Goal: Information Seeking & Learning: Find specific page/section

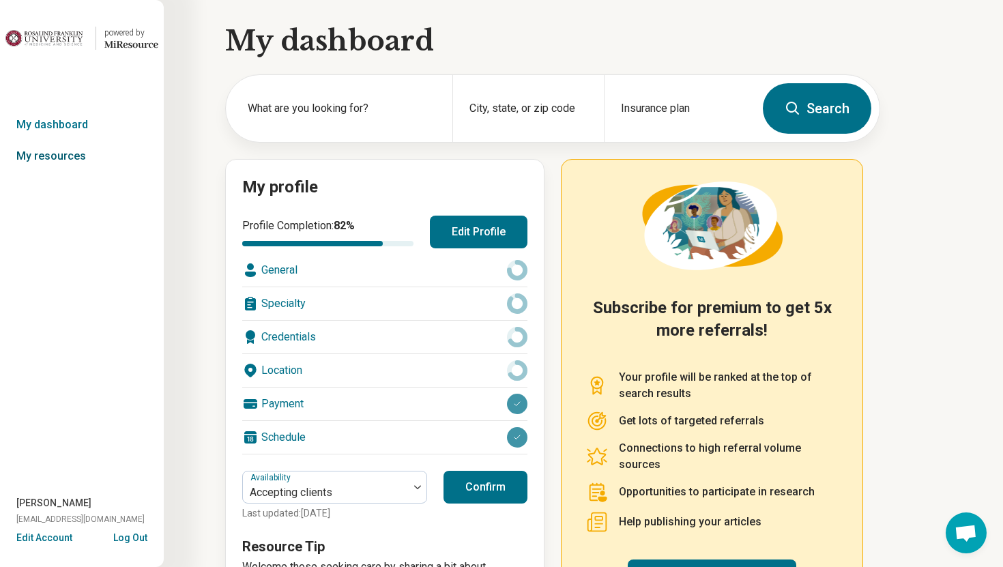
click at [60, 164] on link "My resources" at bounding box center [82, 155] width 164 height 31
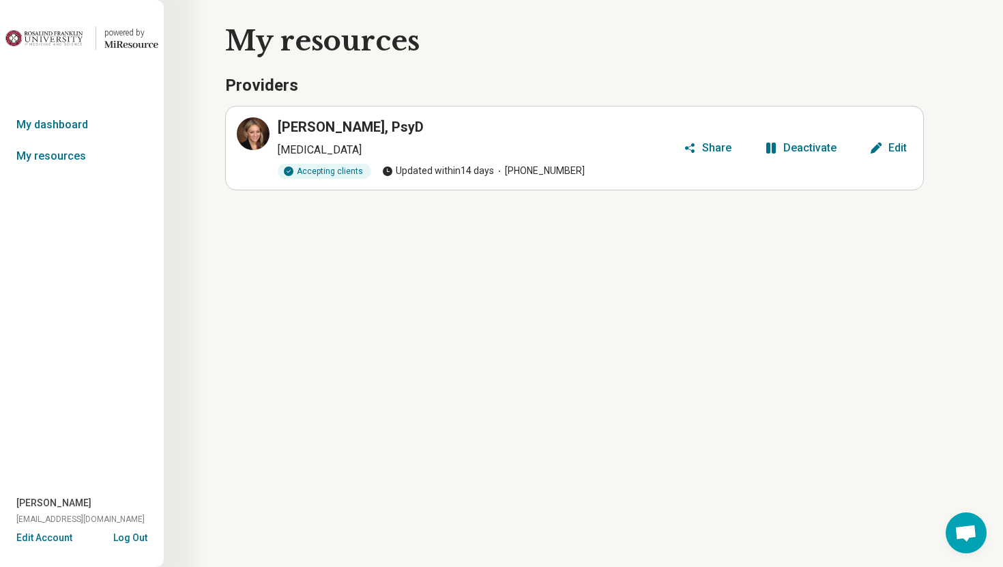
click at [144, 529] on div "Sarah Sanders adminhelp@allow-wellness.com" at bounding box center [82, 513] width 164 height 35
click at [135, 540] on button "Log Out" at bounding box center [130, 536] width 34 height 11
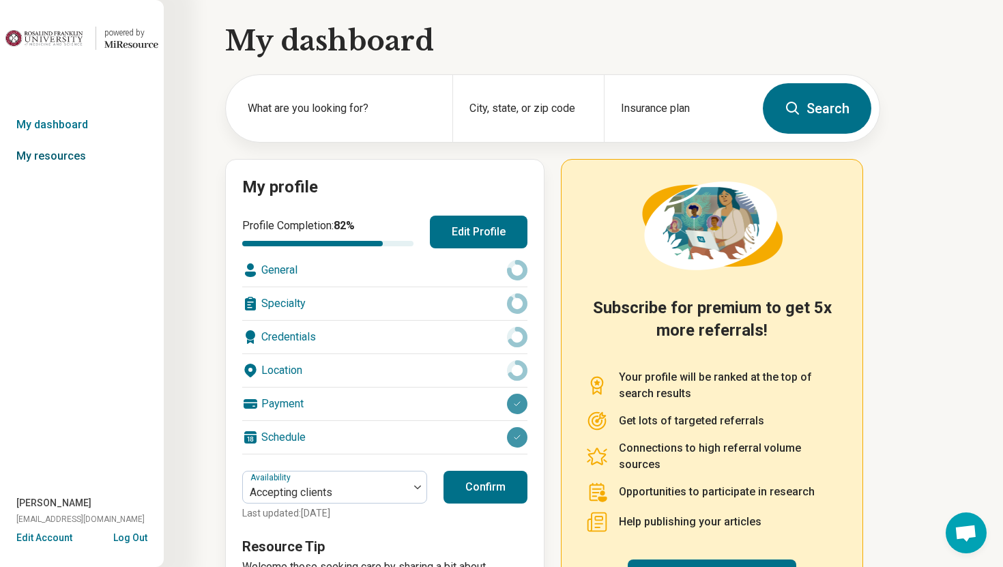
click at [51, 153] on link "My resources" at bounding box center [82, 155] width 164 height 31
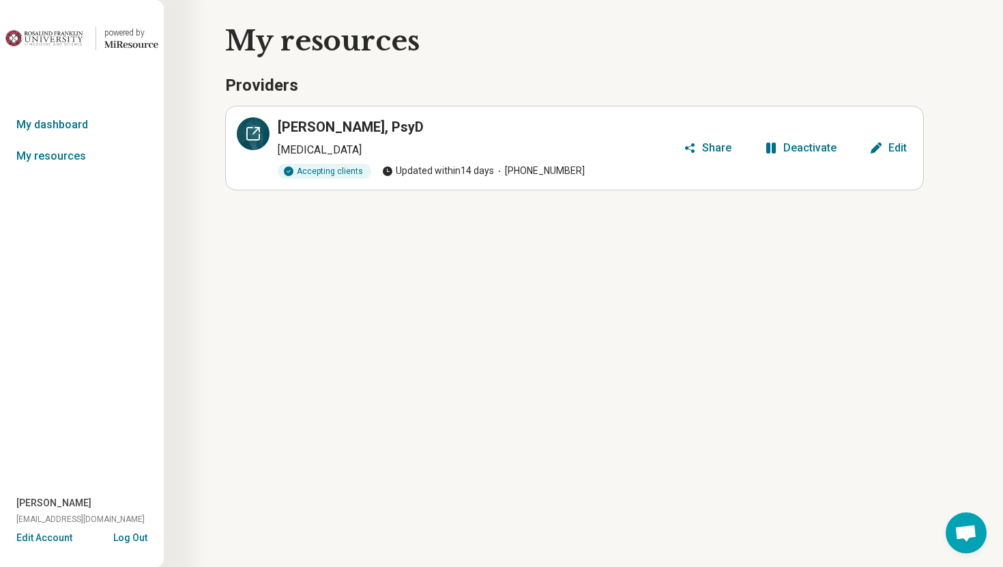
click at [256, 142] on div at bounding box center [253, 133] width 33 height 33
click at [84, 120] on link "My dashboard" at bounding box center [82, 124] width 164 height 31
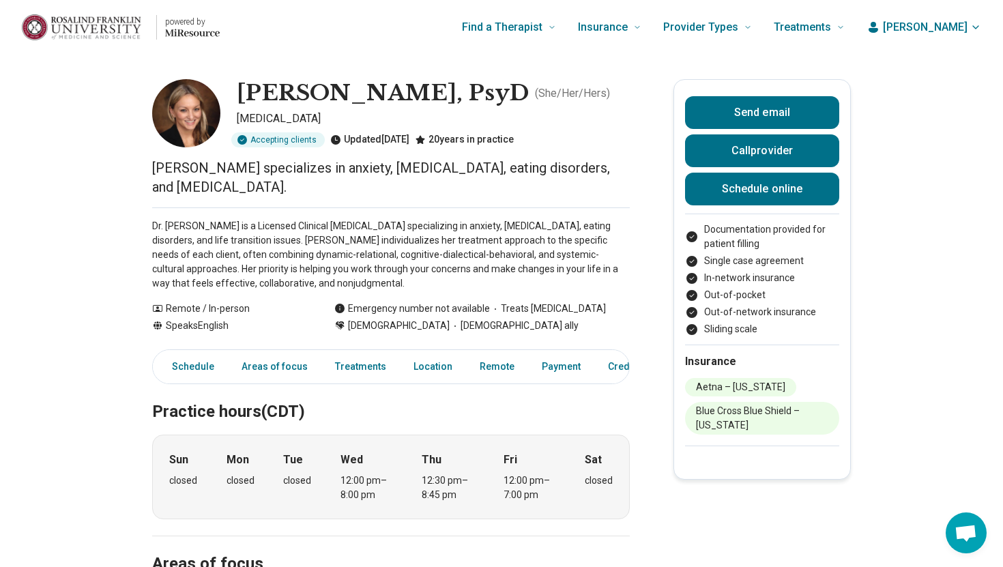
click at [973, 26] on icon "button" at bounding box center [975, 27] width 5 height 3
click at [940, 134] on button "Log Out" at bounding box center [935, 138] width 93 height 35
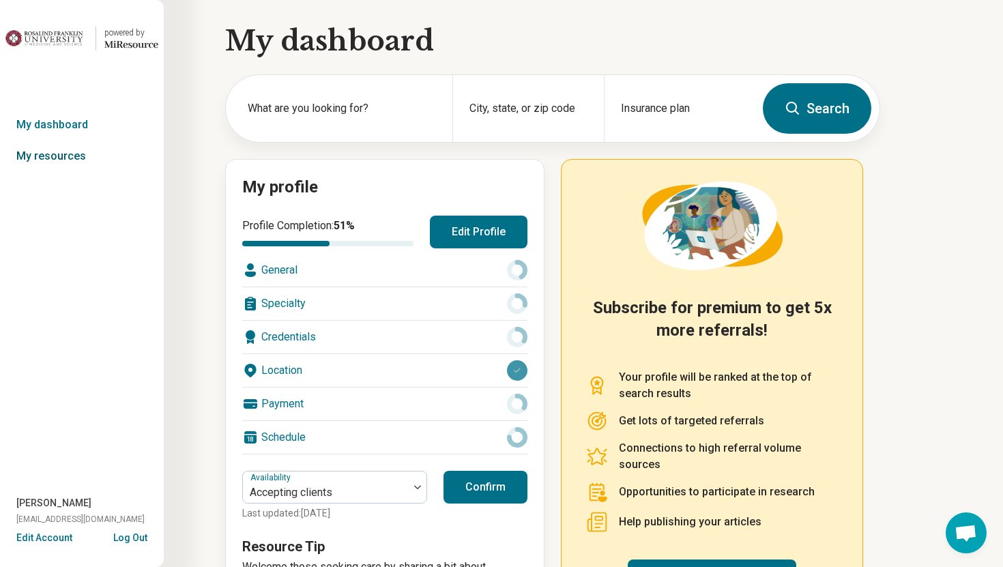
click at [72, 151] on link "My resources" at bounding box center [82, 155] width 164 height 31
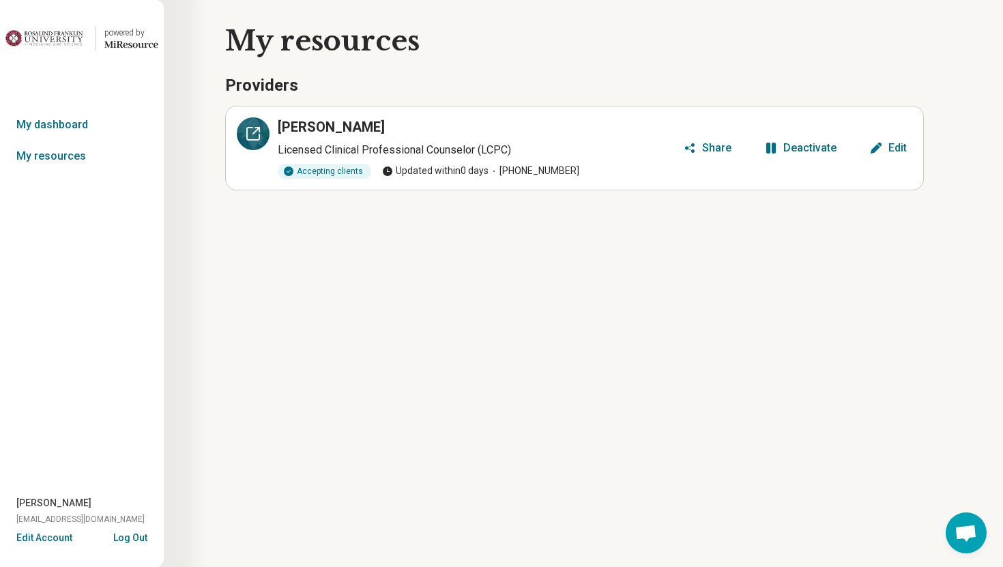
click at [255, 139] on icon at bounding box center [253, 134] width 12 height 12
click at [69, 129] on link "My dashboard" at bounding box center [82, 124] width 164 height 31
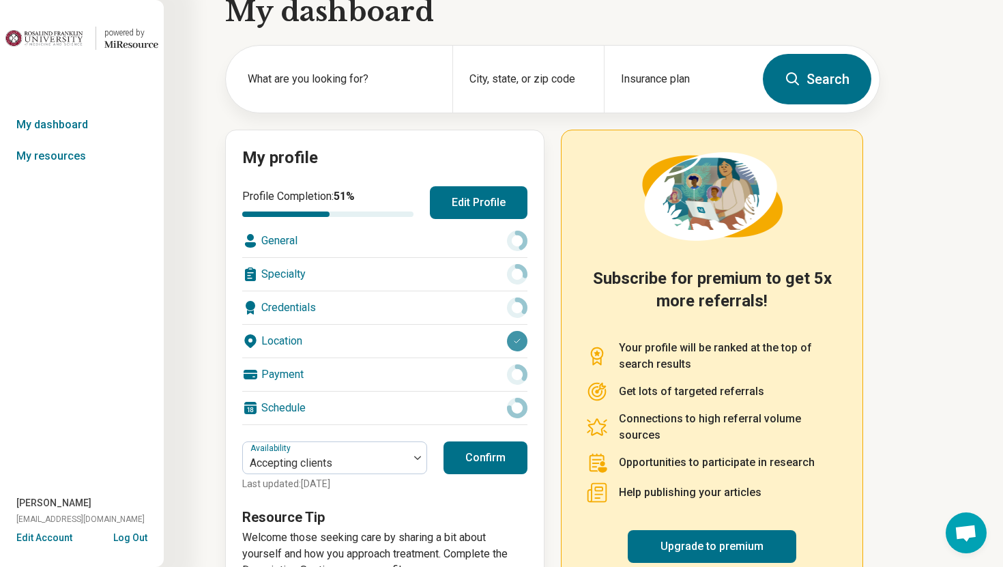
scroll to position [38, 0]
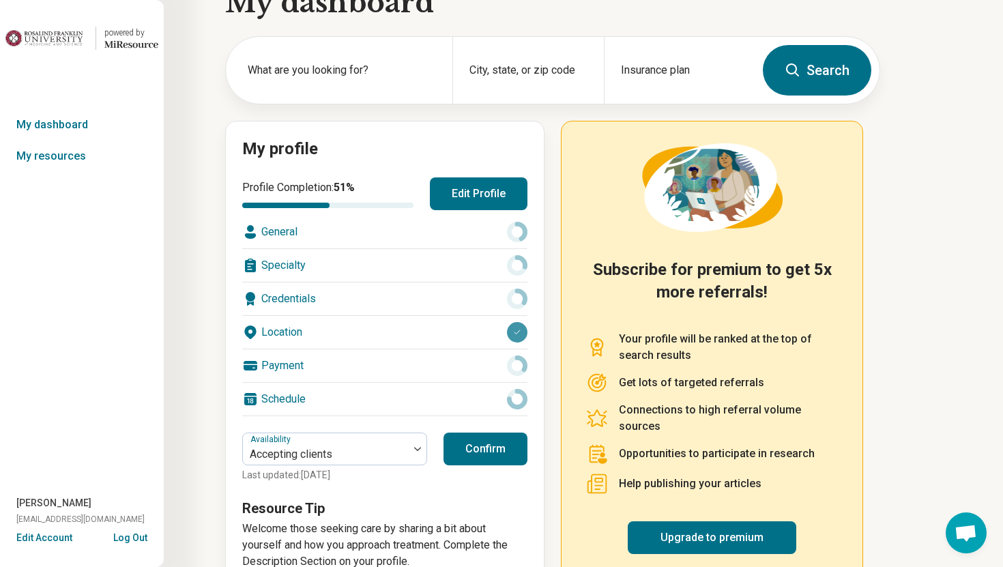
click at [460, 201] on button "Edit Profile" at bounding box center [479, 193] width 98 height 33
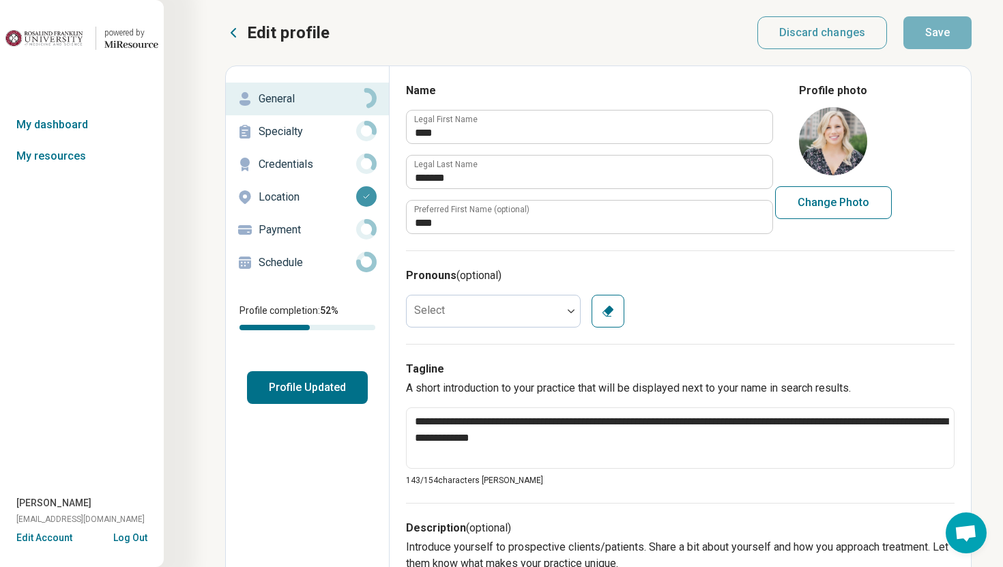
click at [140, 537] on button "Log Out" at bounding box center [130, 536] width 34 height 11
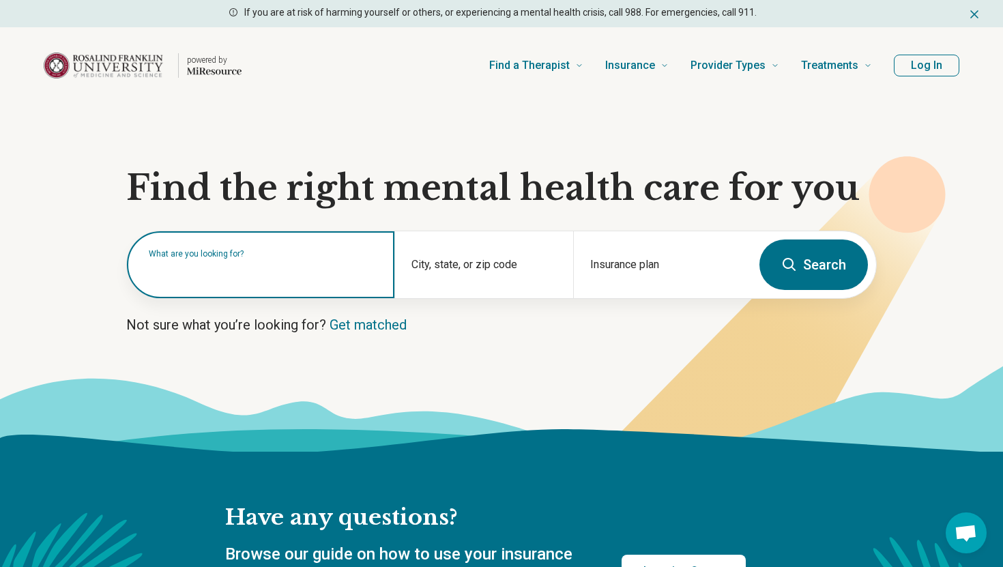
click at [304, 281] on div "What are you looking for?" at bounding box center [260, 264] width 267 height 67
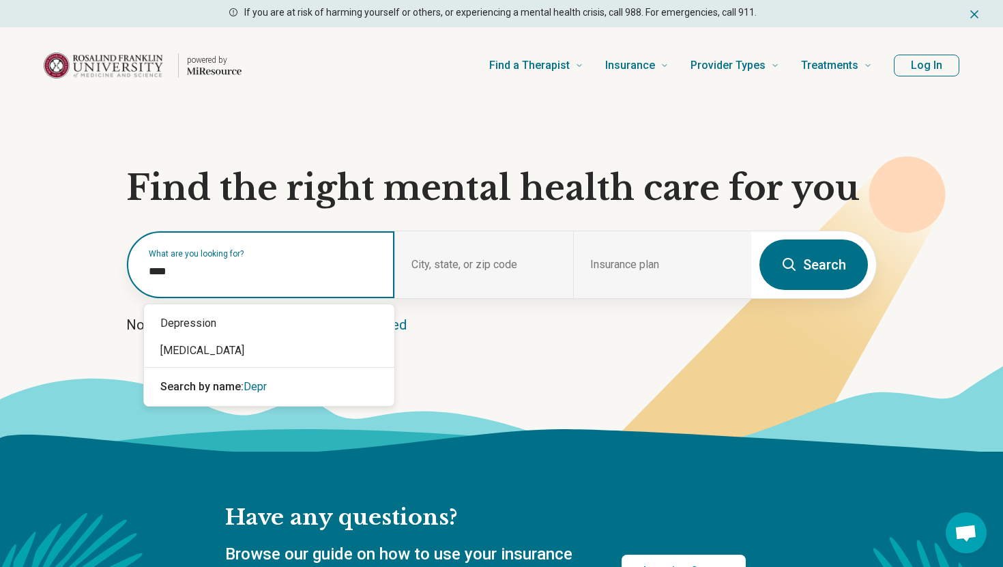
type input "*****"
click at [299, 328] on div "Depression" at bounding box center [269, 323] width 250 height 27
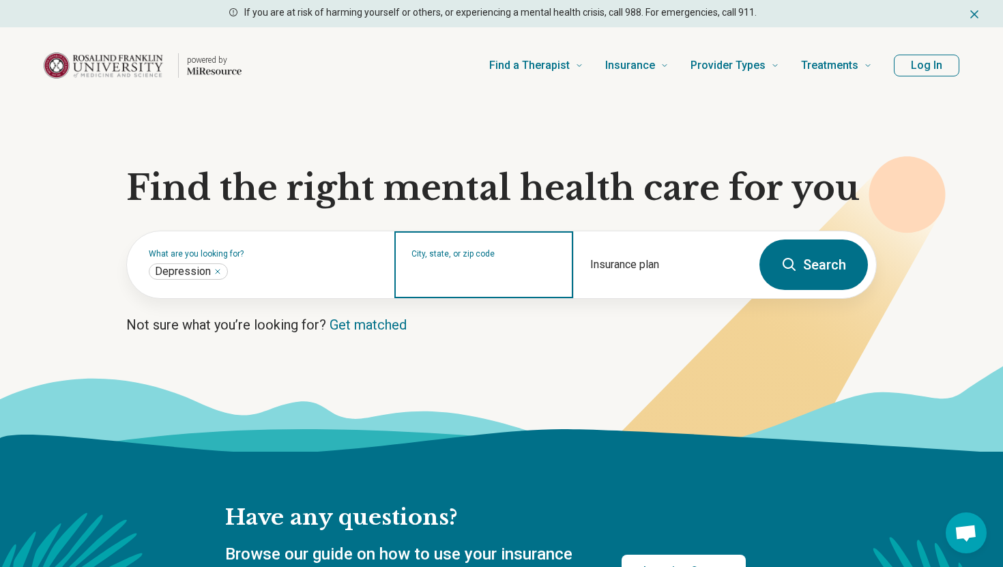
click at [430, 278] on input "City, state, or zip code" at bounding box center [483, 273] width 145 height 16
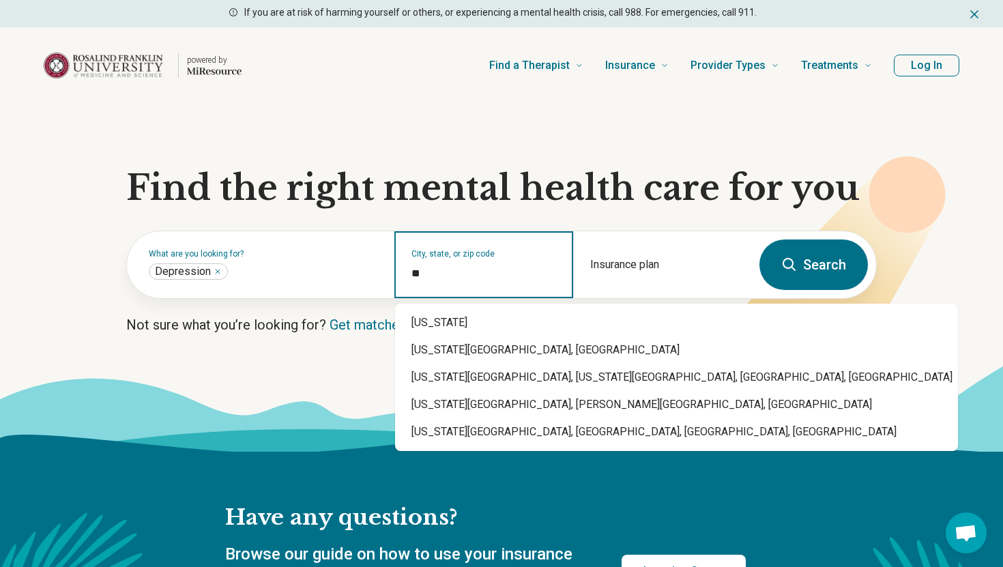
type input "*"
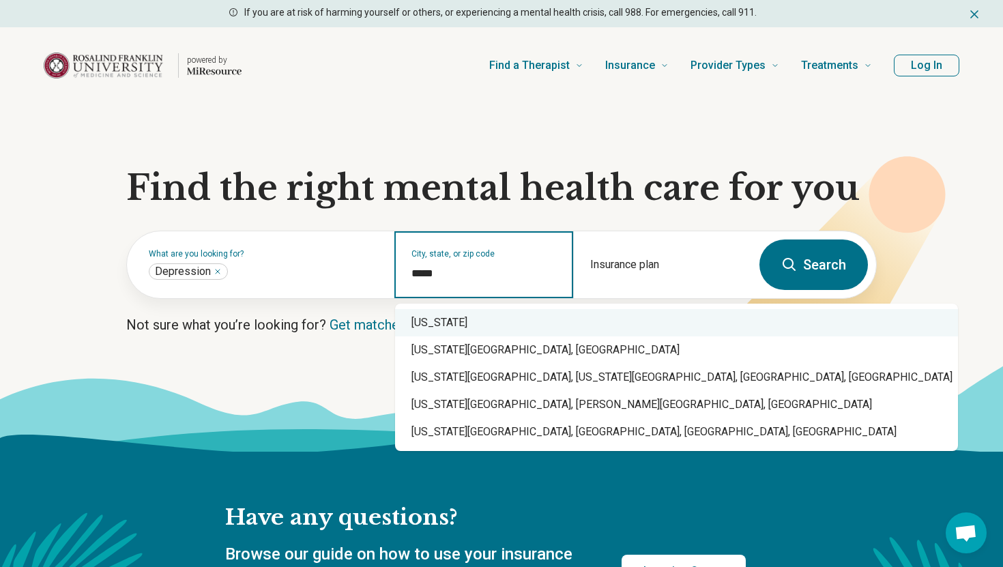
click at [503, 320] on div "[US_STATE]" at bounding box center [676, 322] width 563 height 27
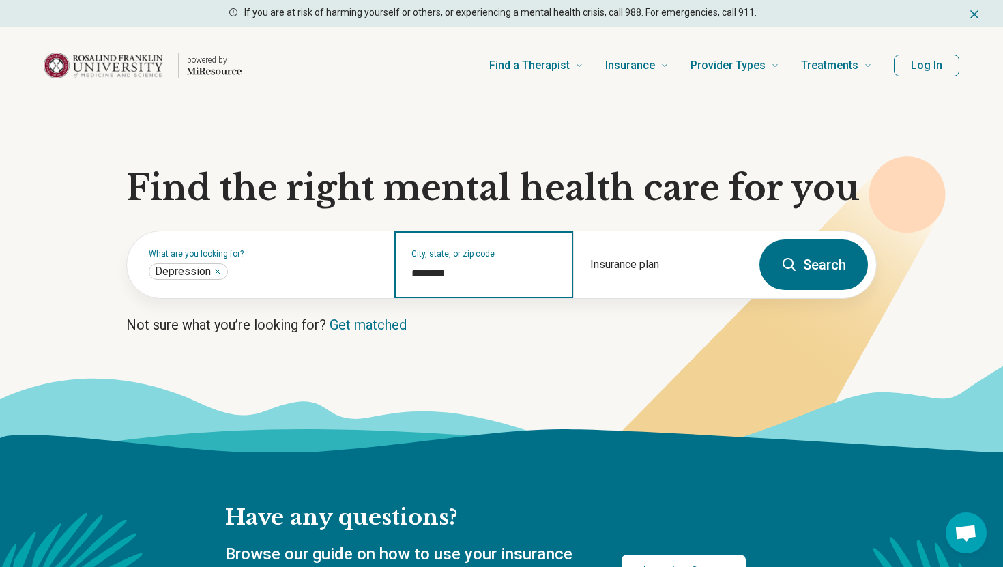
type input "********"
click at [846, 276] on button "Search" at bounding box center [813, 264] width 108 height 50
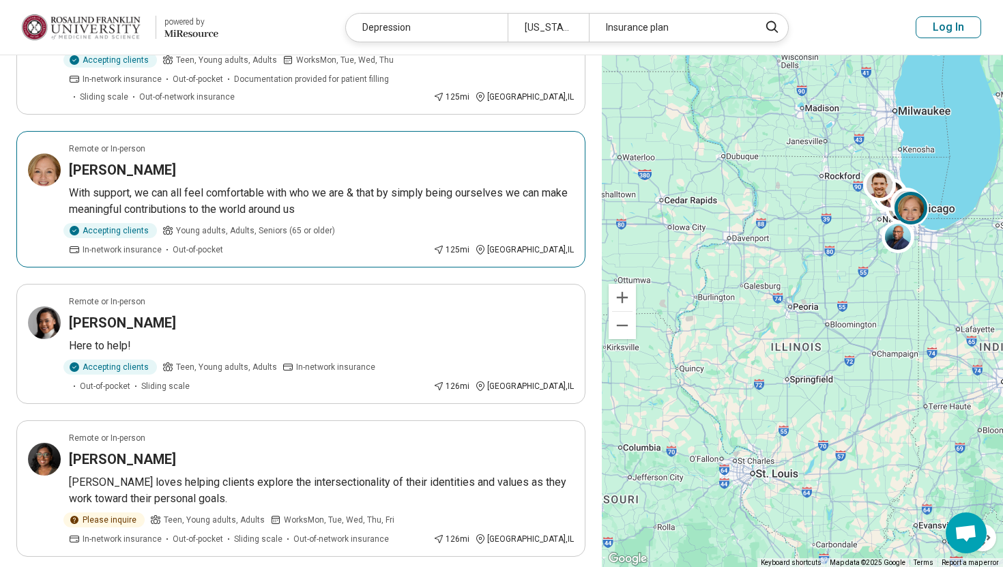
scroll to position [1091, 0]
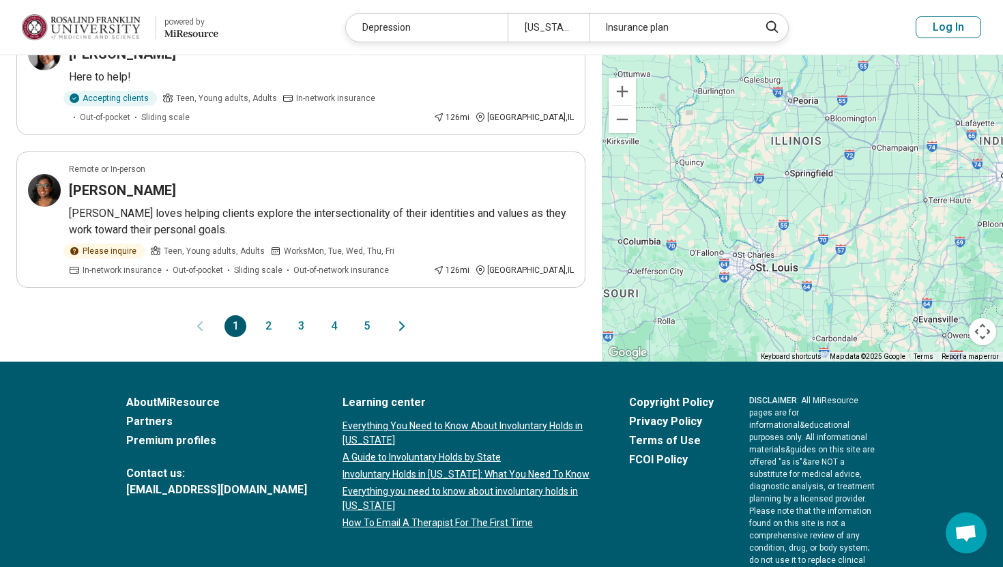
click at [261, 315] on button "2" at bounding box center [268, 326] width 22 height 22
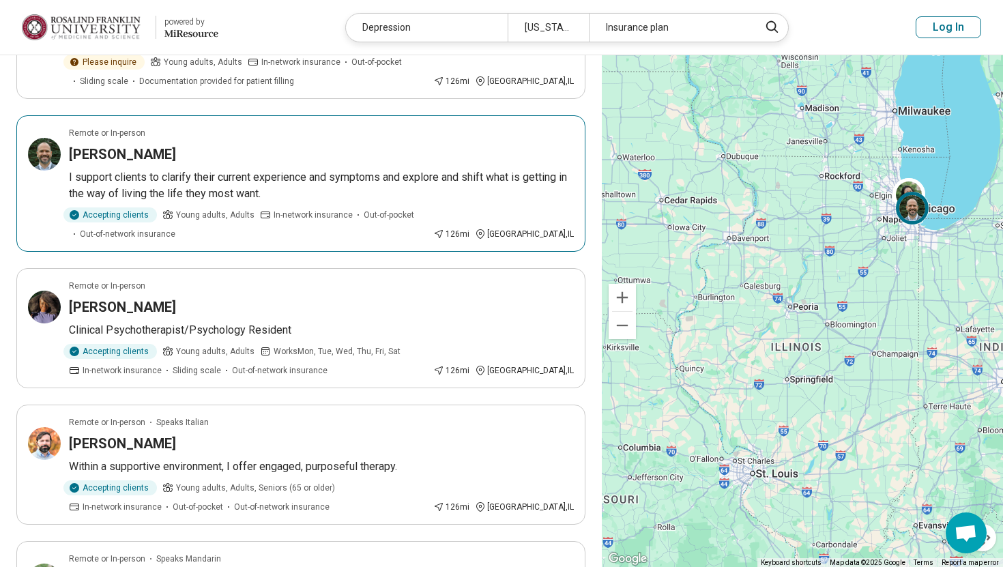
scroll to position [680, 0]
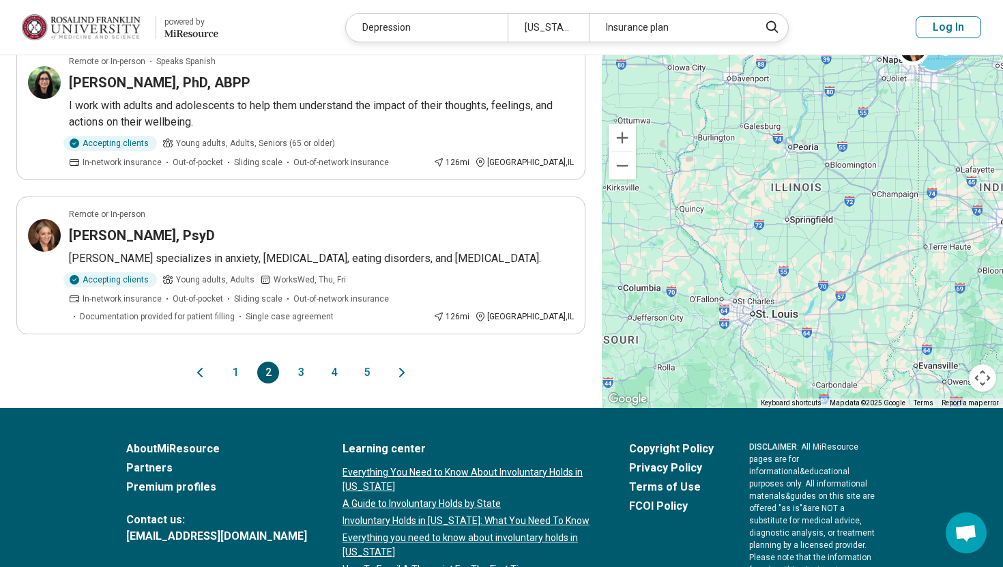
click at [302, 374] on button "3" at bounding box center [301, 372] width 22 height 22
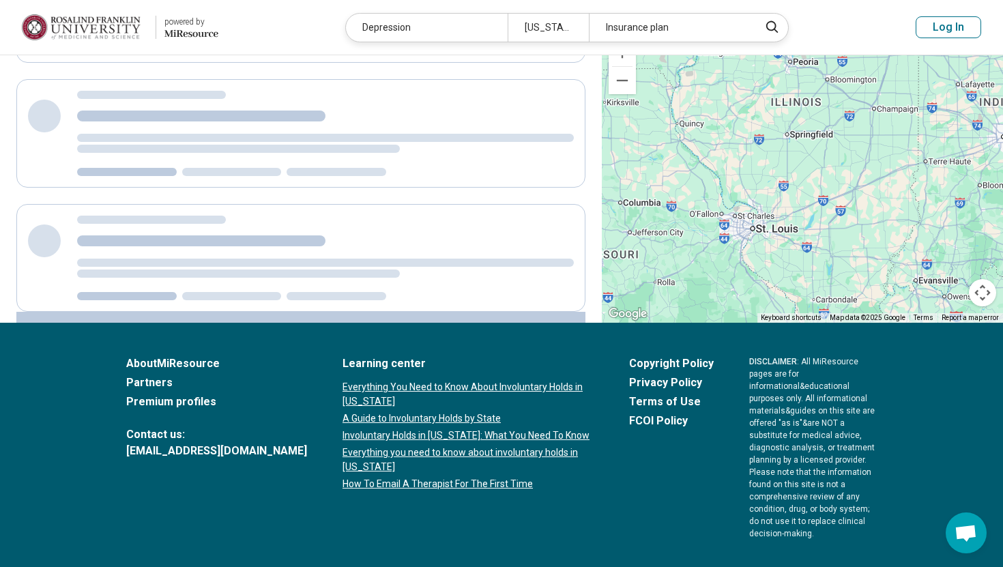
scroll to position [0, 0]
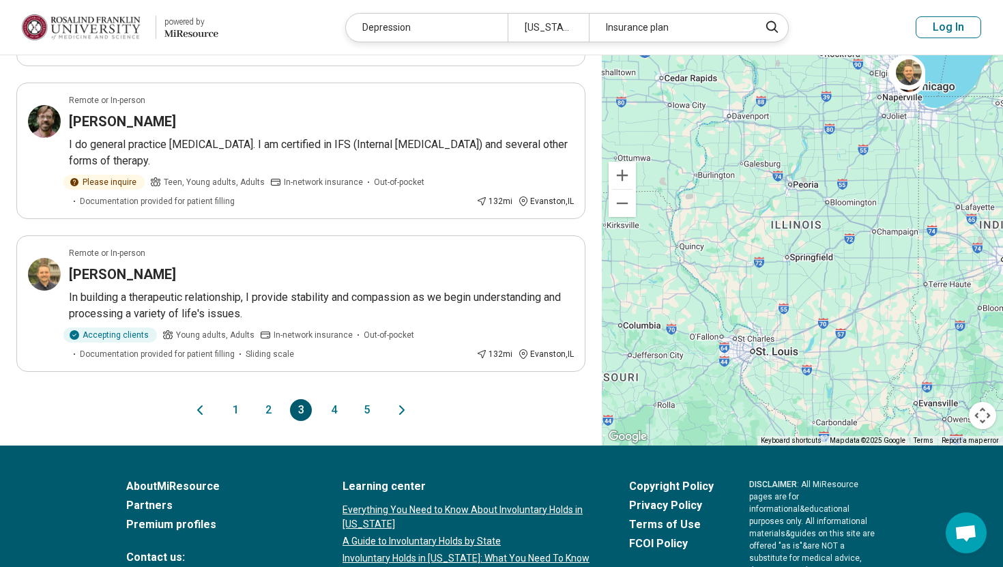
click at [331, 399] on button "4" at bounding box center [334, 410] width 22 height 22
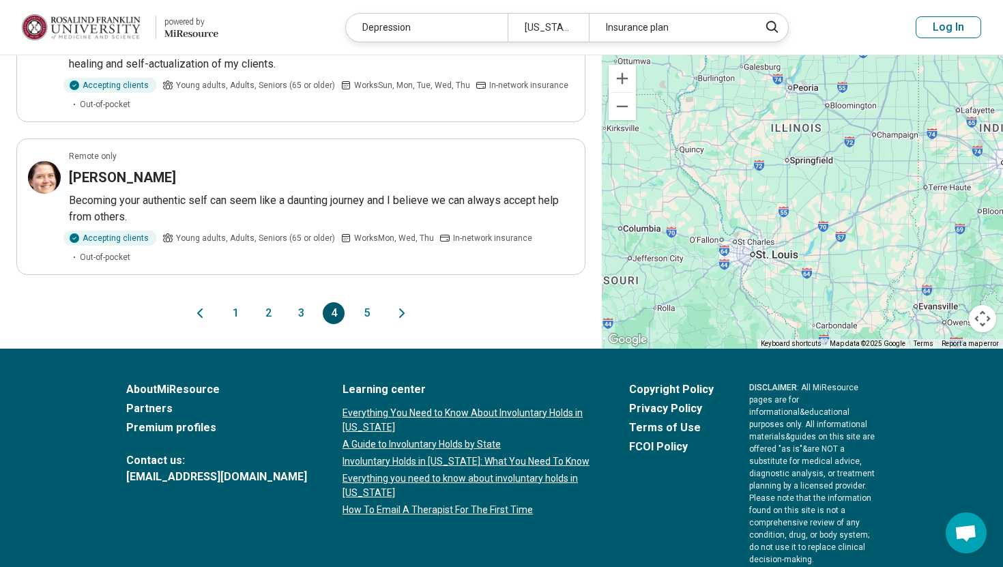
click at [363, 313] on button "5" at bounding box center [366, 313] width 22 height 22
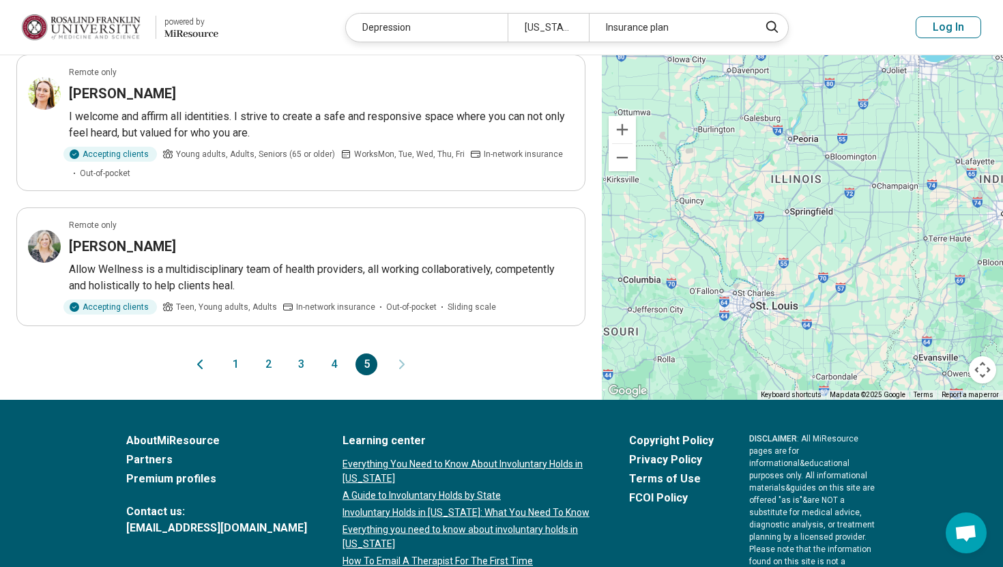
scroll to position [572, 0]
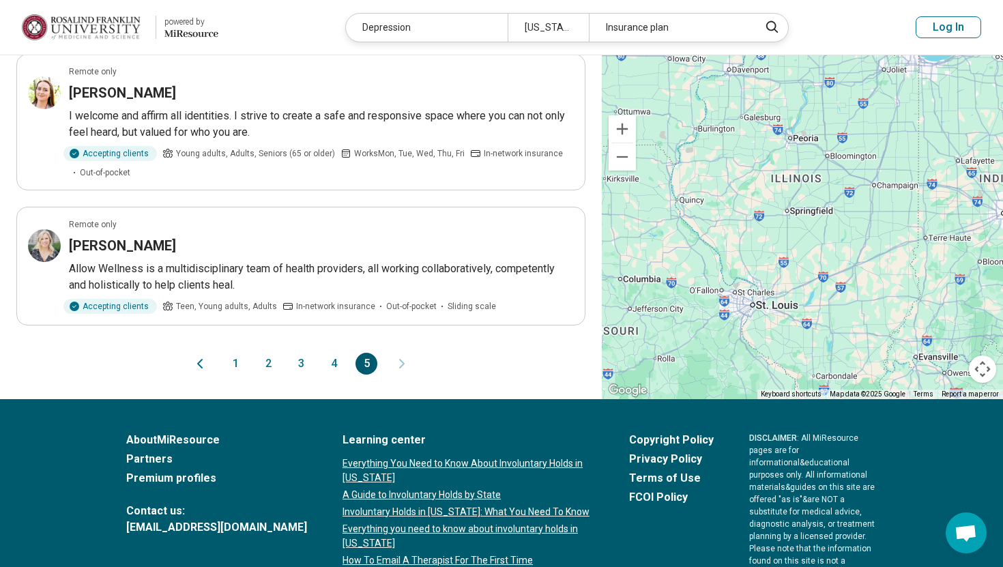
scroll to position [579, 0]
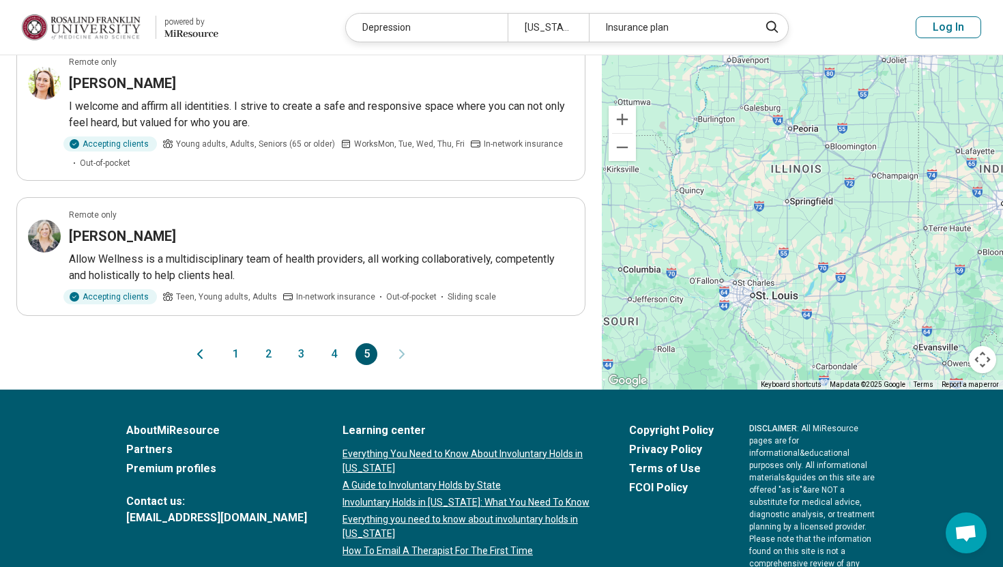
click at [338, 358] on button "4" at bounding box center [334, 354] width 22 height 22
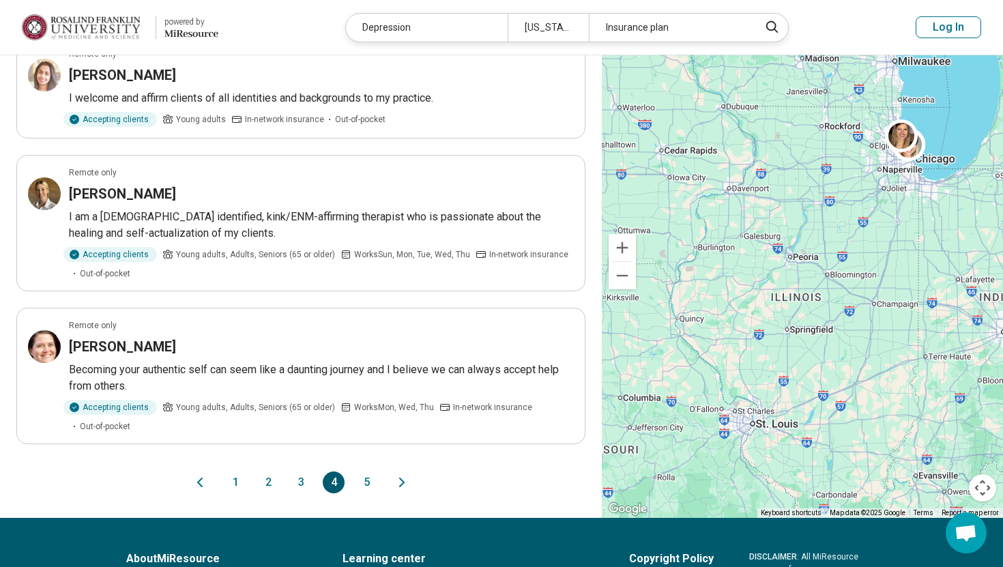
scroll to position [1237, 0]
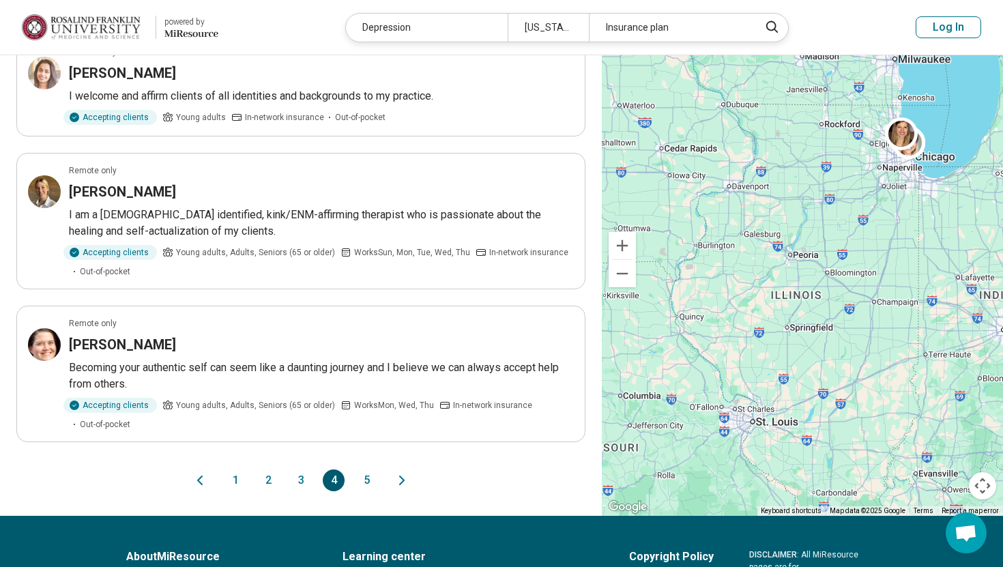
click at [305, 469] on button "3" at bounding box center [301, 480] width 22 height 22
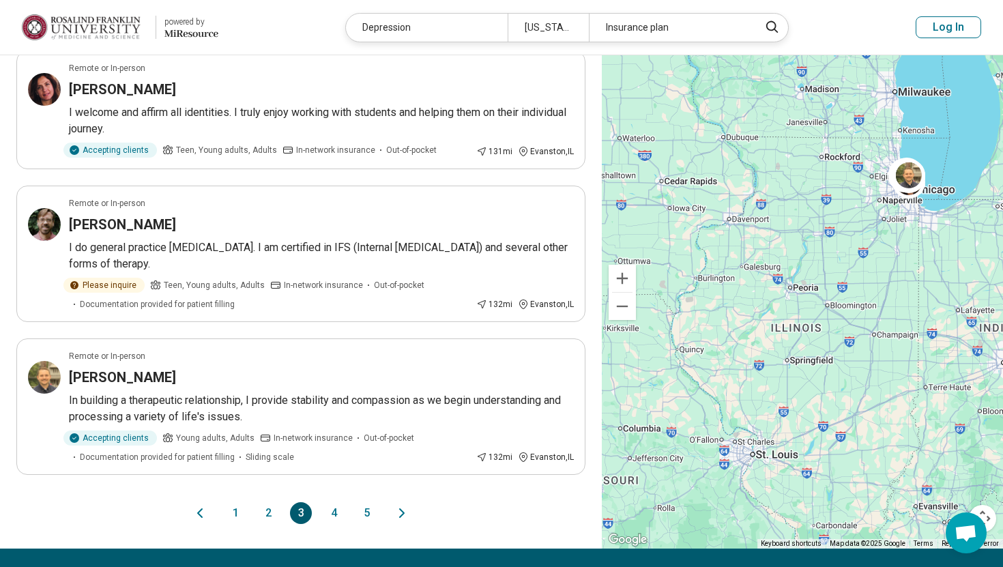
scroll to position [0, 0]
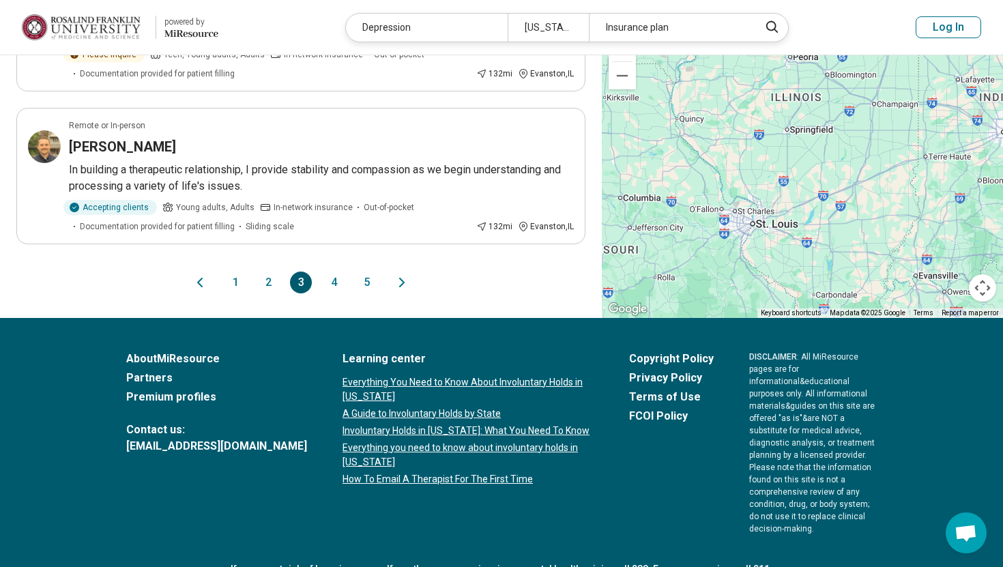
click at [264, 271] on button "2" at bounding box center [268, 282] width 22 height 22
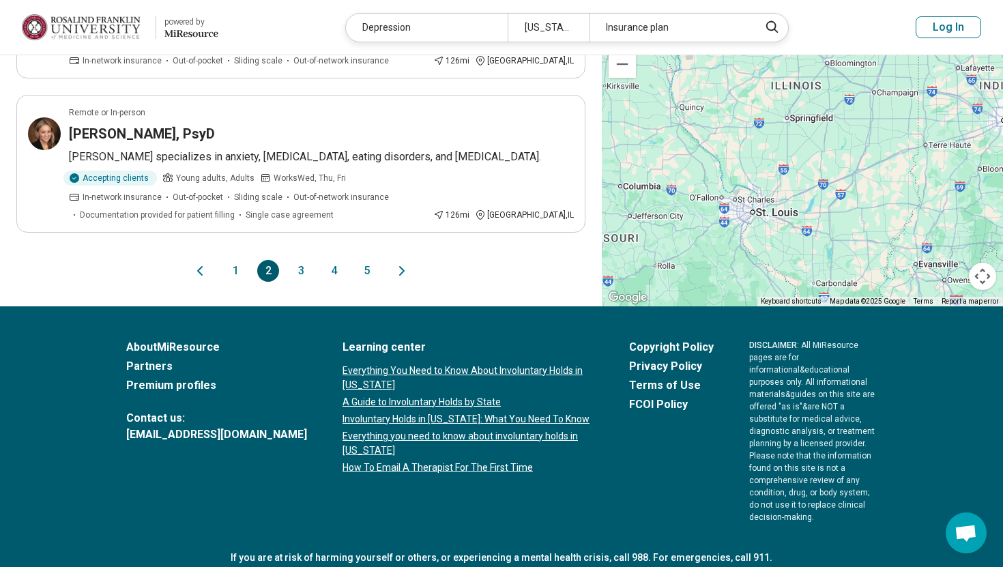
scroll to position [1434, 0]
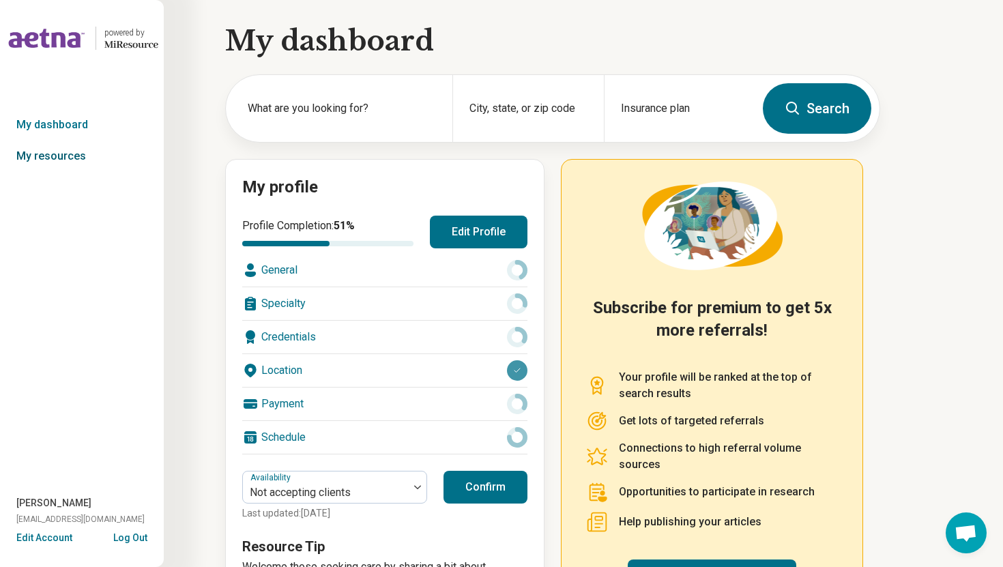
click at [68, 152] on link "My resources" at bounding box center [82, 155] width 164 height 31
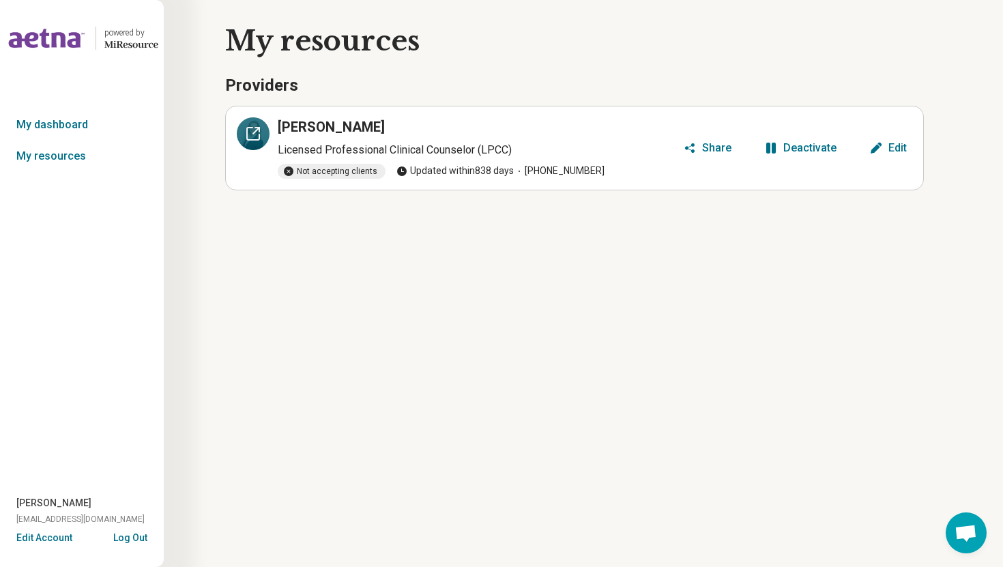
click at [256, 139] on icon at bounding box center [253, 134] width 12 height 12
click at [134, 541] on button "Log Out" at bounding box center [130, 536] width 34 height 11
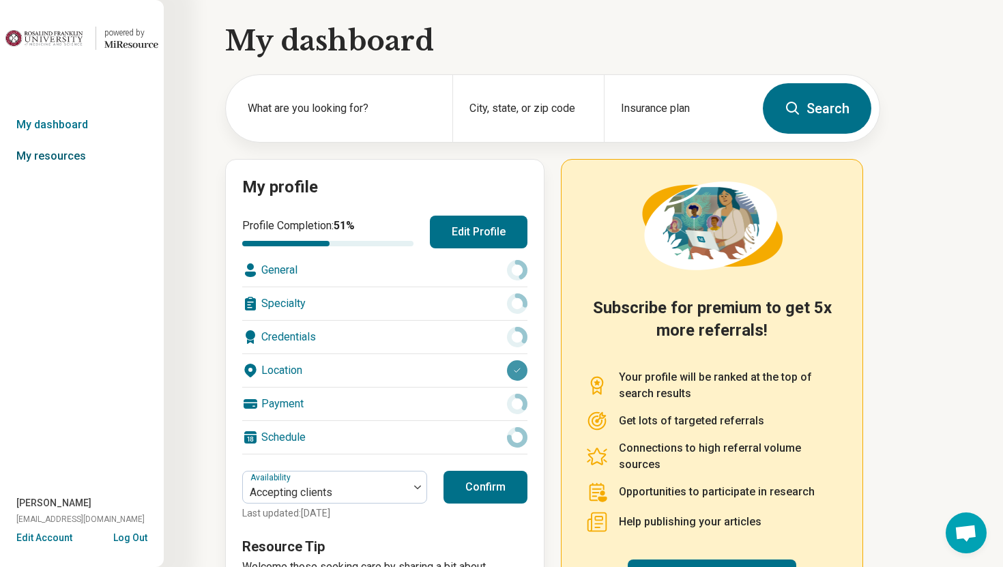
click at [50, 161] on link "My resources" at bounding box center [82, 155] width 164 height 31
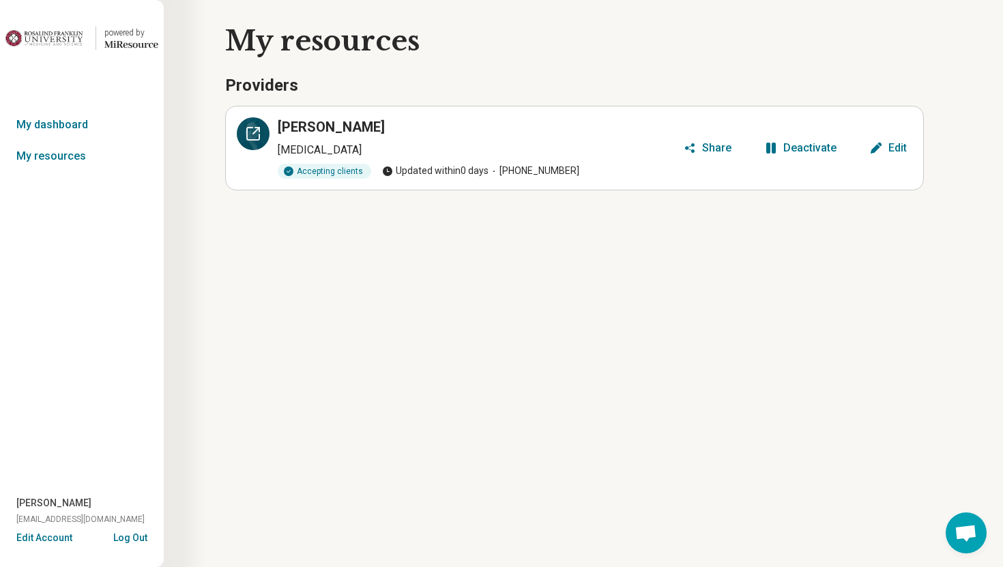
click at [250, 138] on icon at bounding box center [253, 133] width 16 height 16
click at [130, 535] on button "Log Out" at bounding box center [130, 536] width 34 height 11
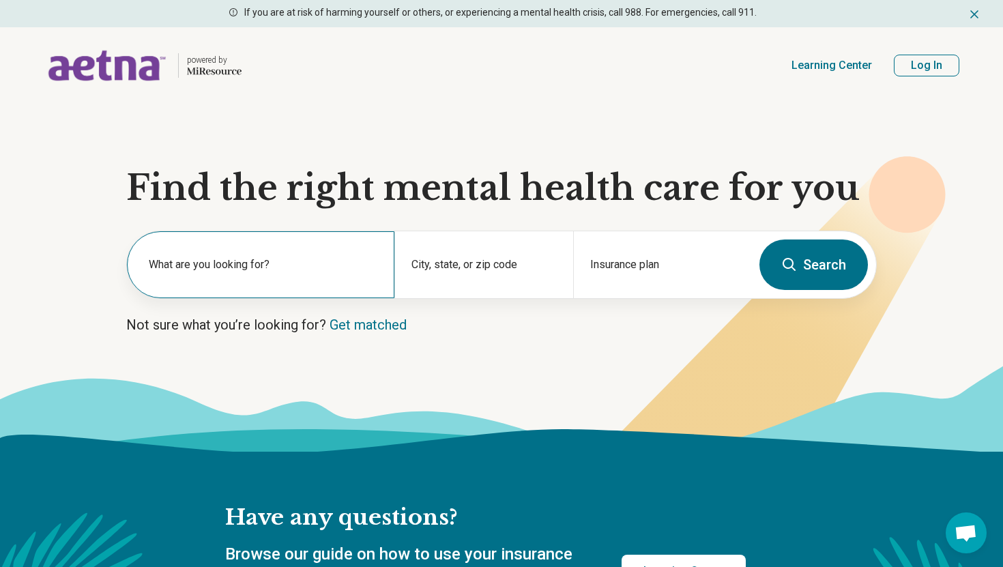
click at [297, 267] on label "What are you looking for?" at bounding box center [263, 264] width 229 height 16
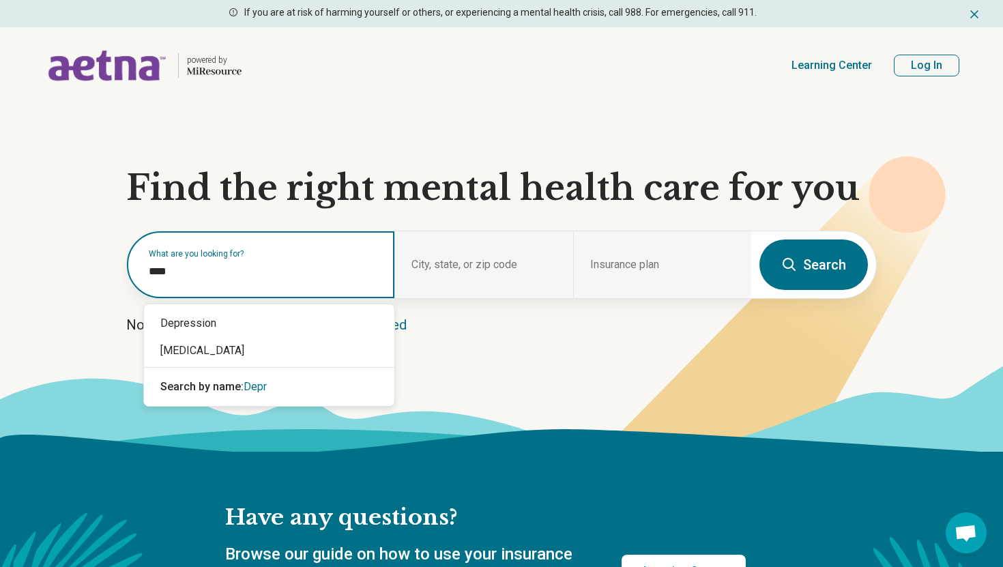
type input "*****"
click at [301, 325] on div "Depression" at bounding box center [269, 323] width 250 height 27
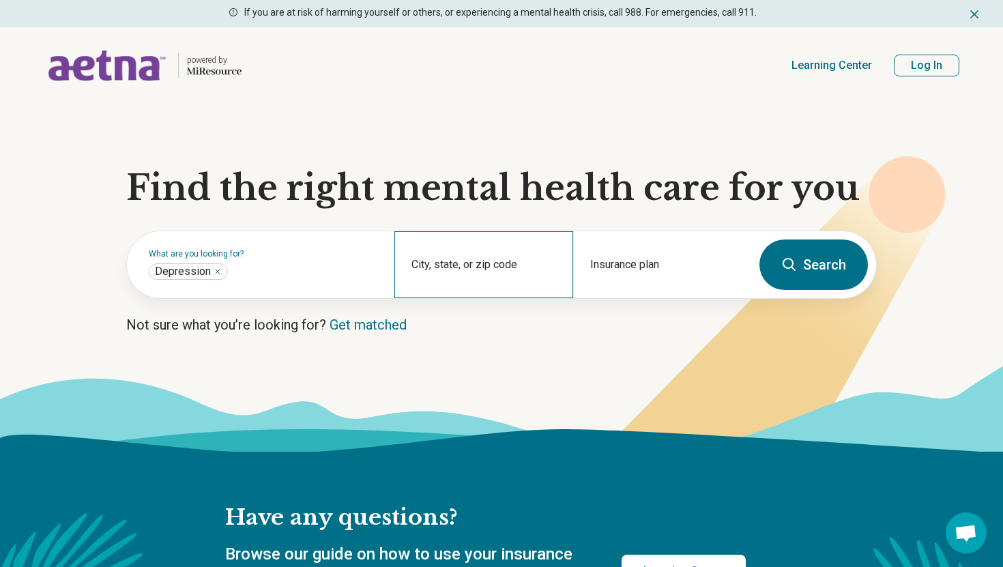
click at [430, 265] on div "City, state, or zip code" at bounding box center [483, 264] width 178 height 67
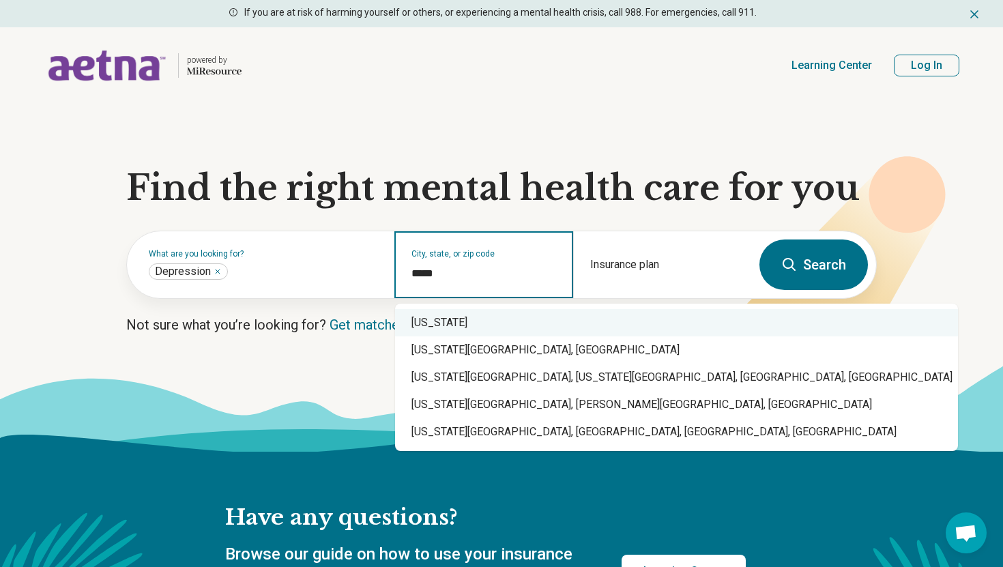
click at [460, 321] on div "Illinois" at bounding box center [676, 322] width 563 height 27
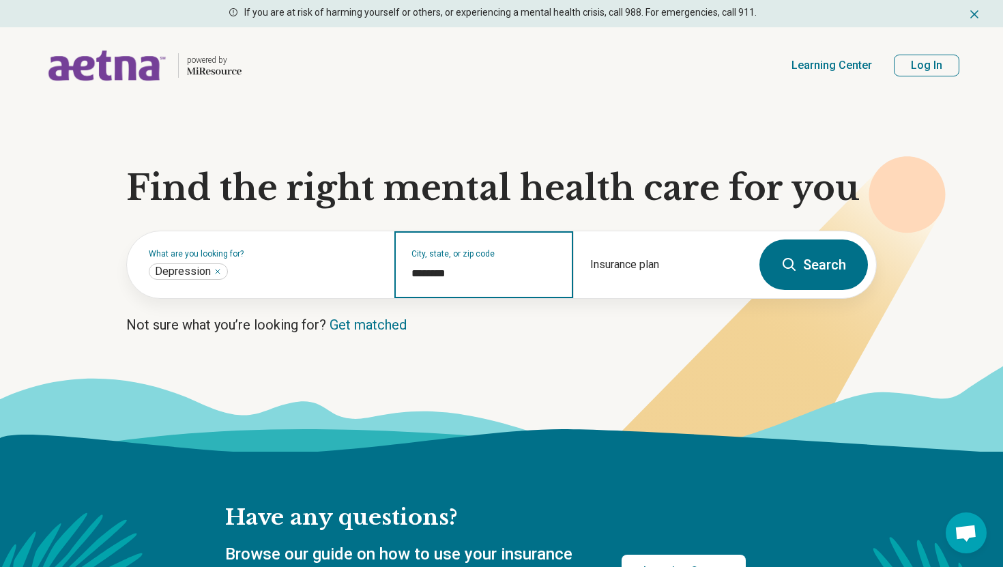
type input "********"
click at [809, 273] on button "Search" at bounding box center [813, 264] width 108 height 50
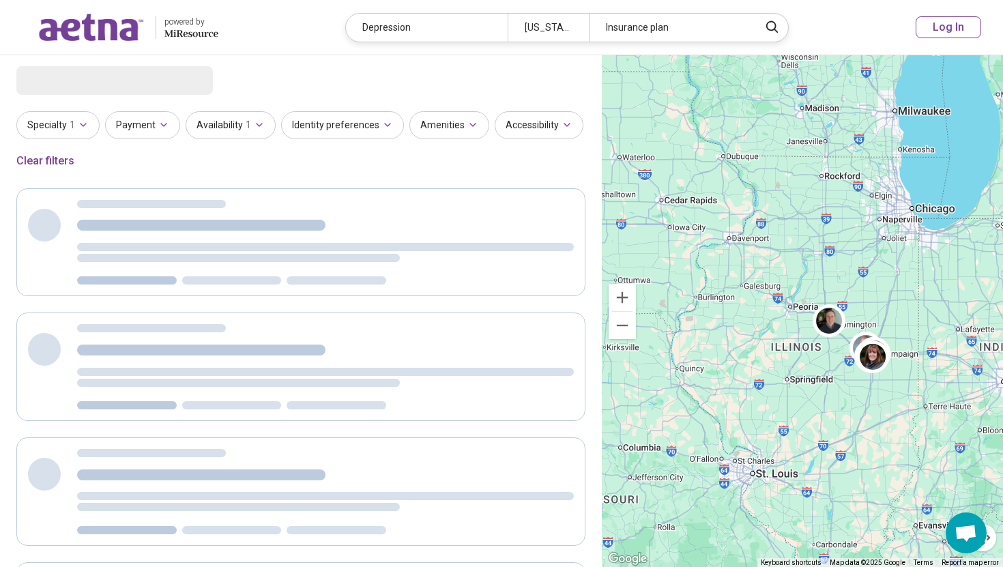
select select "***"
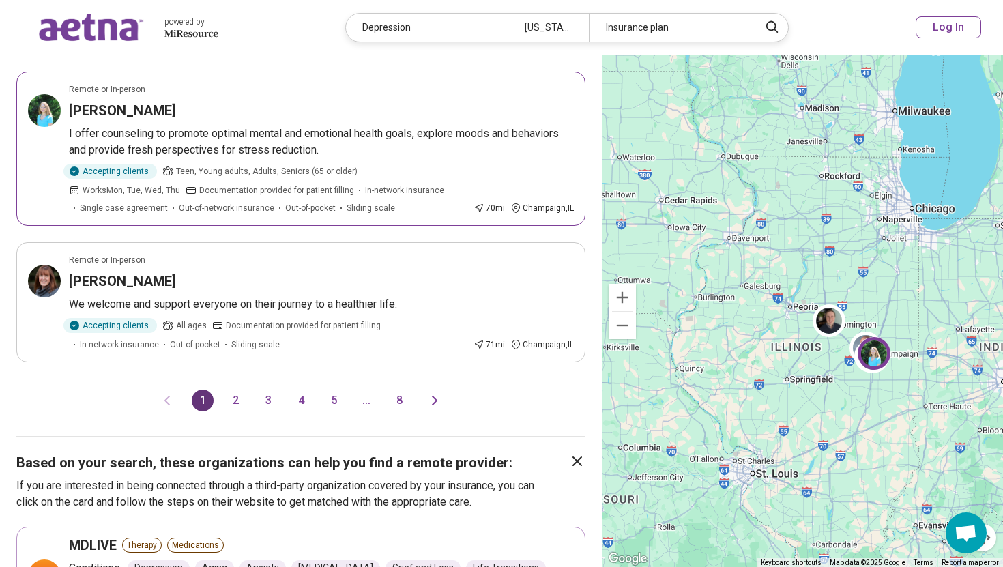
scroll to position [1341, 0]
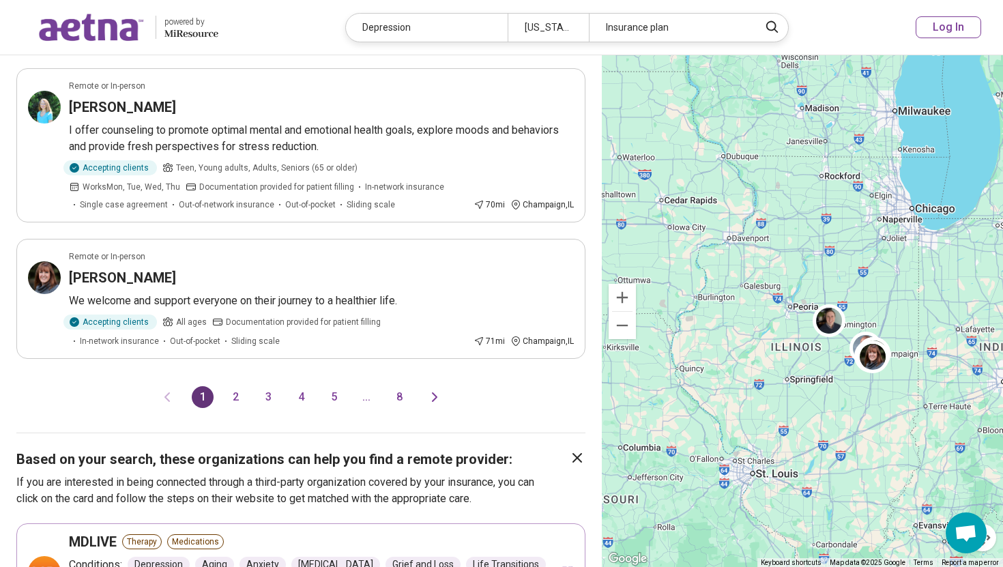
click at [237, 389] on button "2" at bounding box center [235, 397] width 22 height 22
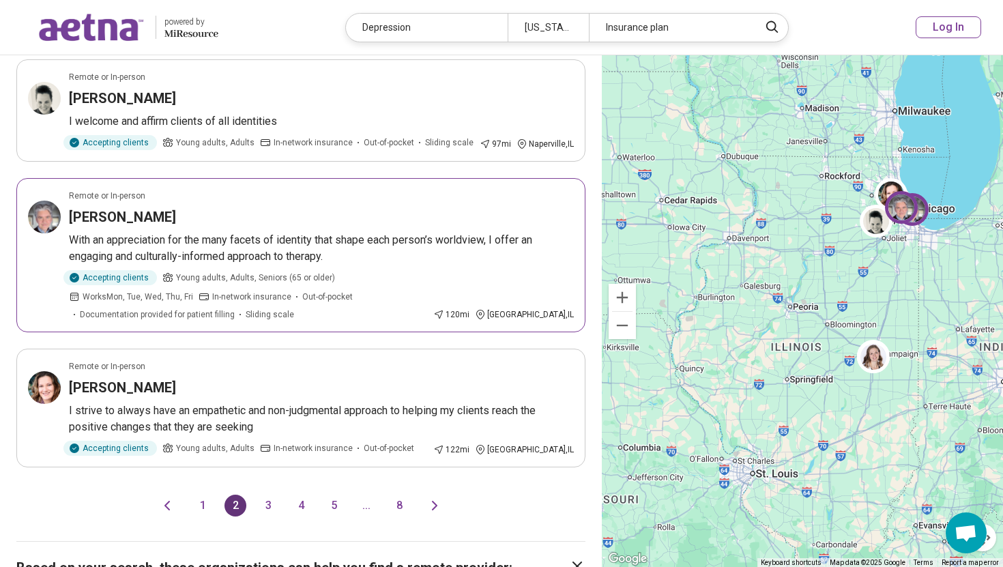
scroll to position [1213, 0]
click at [269, 494] on button "3" at bounding box center [268, 505] width 22 height 22
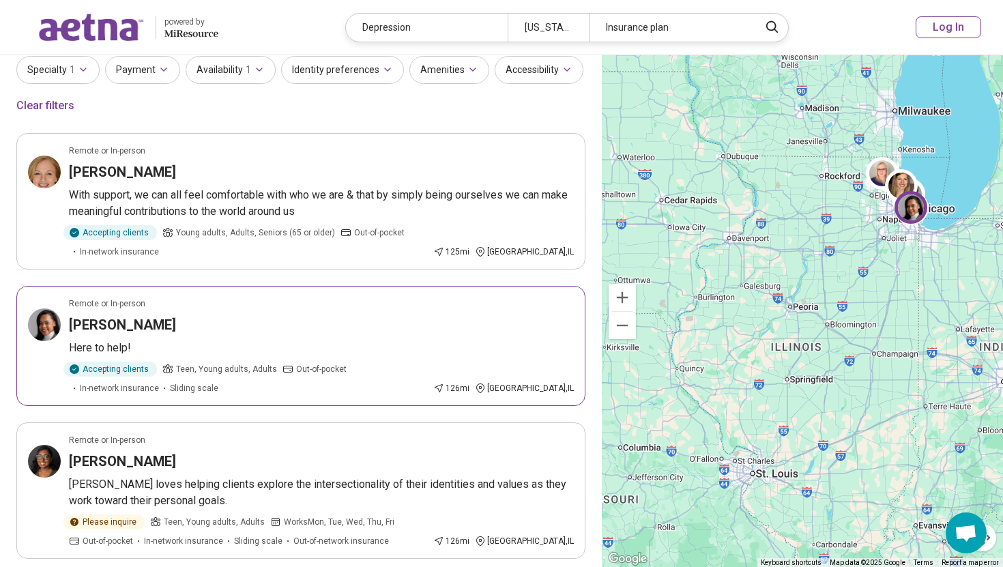
scroll to position [51, 0]
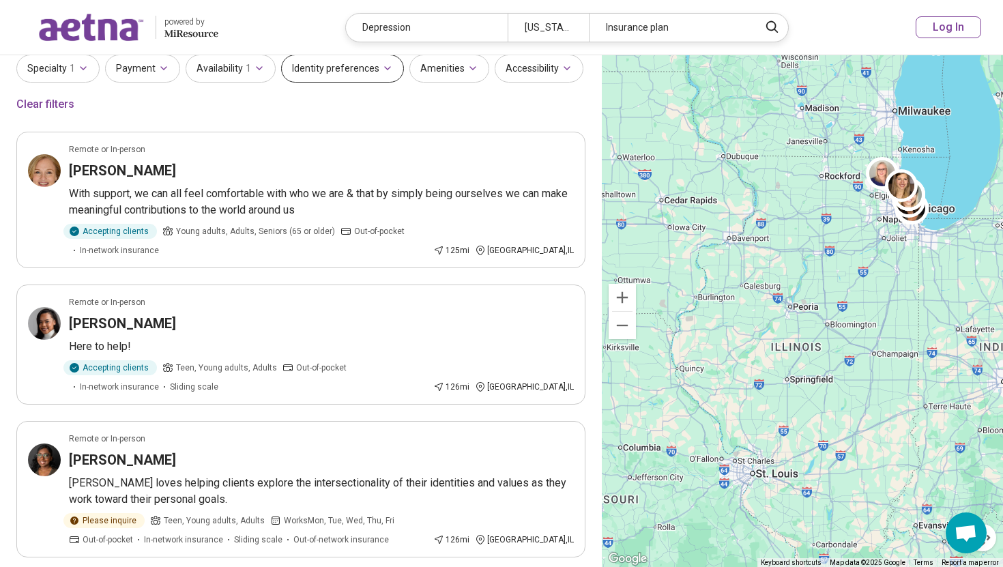
click at [382, 70] on icon "button" at bounding box center [387, 68] width 11 height 11
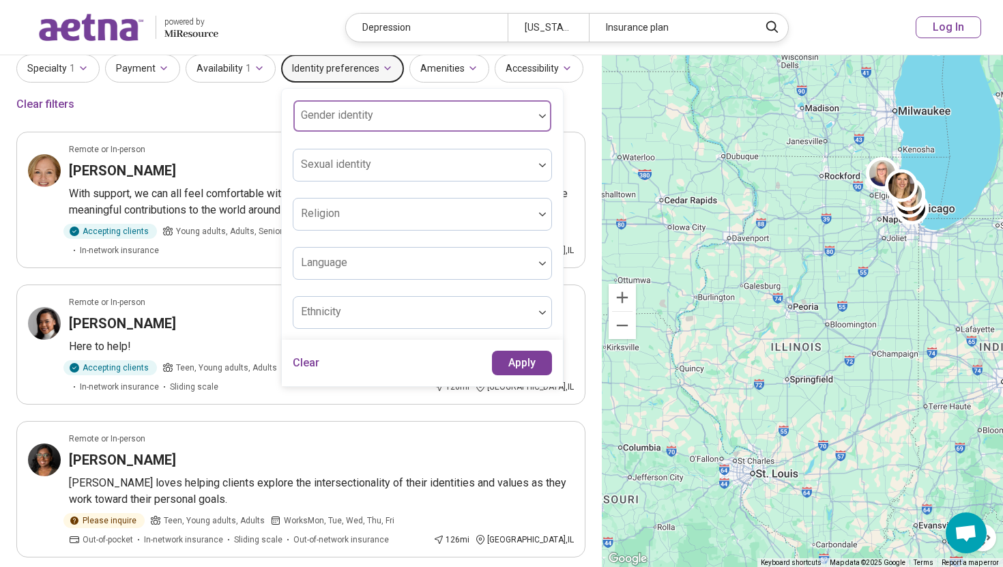
click at [413, 128] on div at bounding box center [413, 121] width 229 height 19
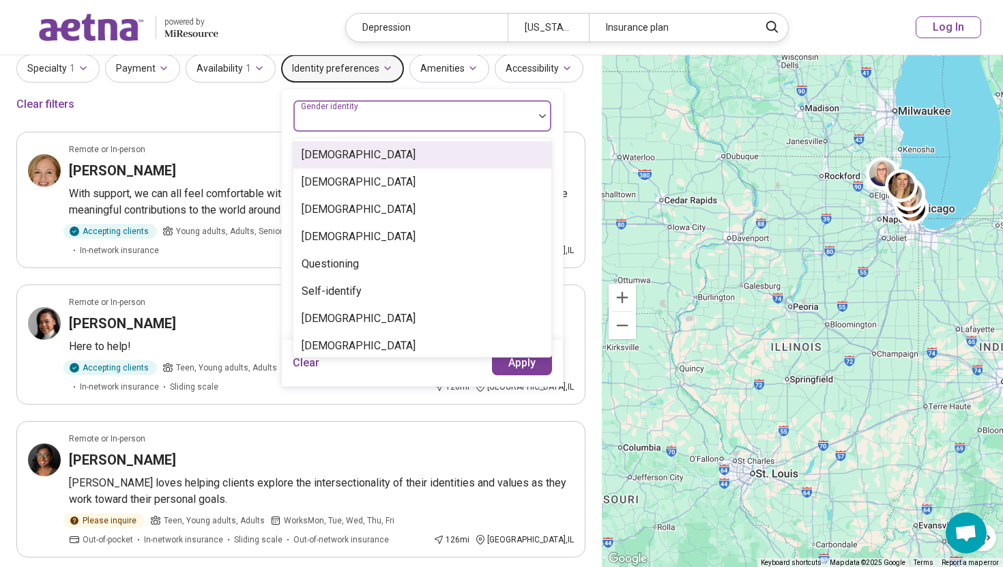
click at [411, 157] on div "Cisgender Man" at bounding box center [422, 154] width 258 height 27
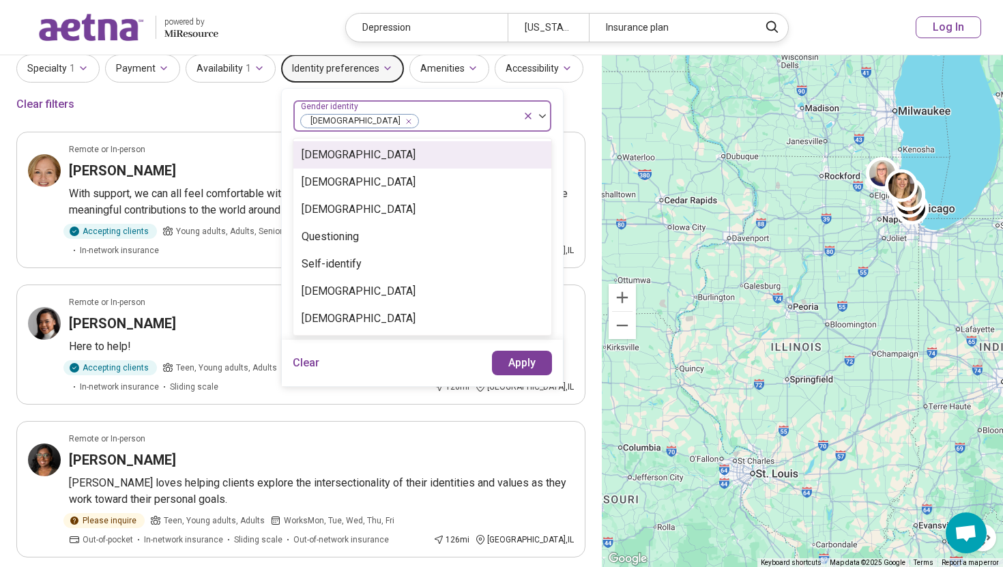
click at [400, 123] on icon "Remove [object Object]" at bounding box center [405, 122] width 10 height 10
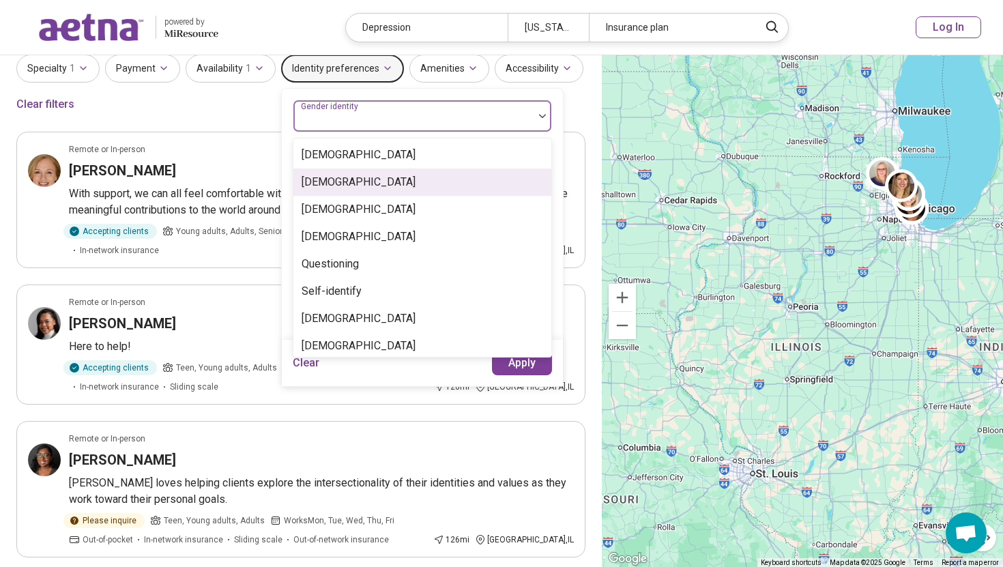
click at [382, 179] on div "Cisgender Woman" at bounding box center [358, 182] width 114 height 16
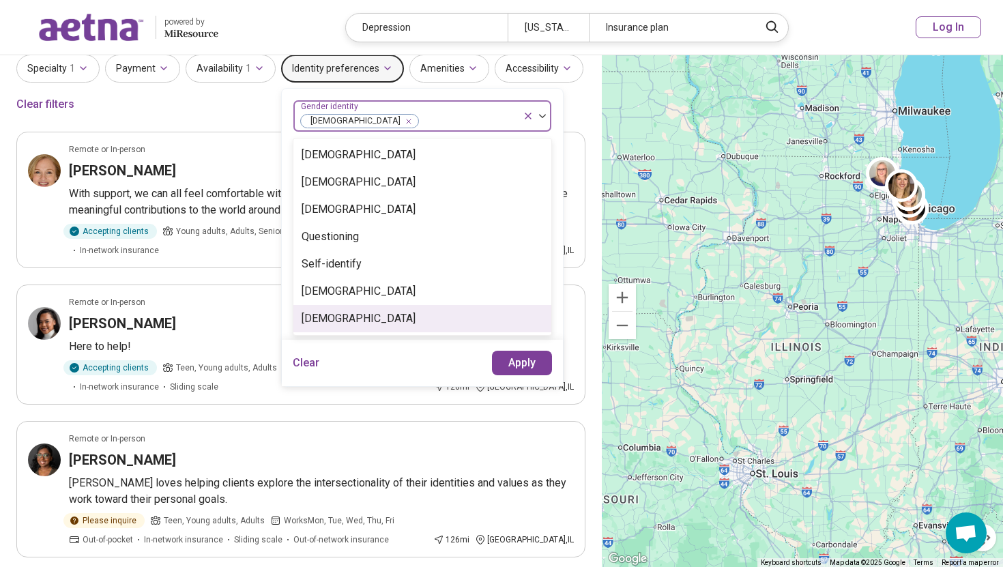
click at [524, 364] on button "Apply" at bounding box center [522, 363] width 61 height 25
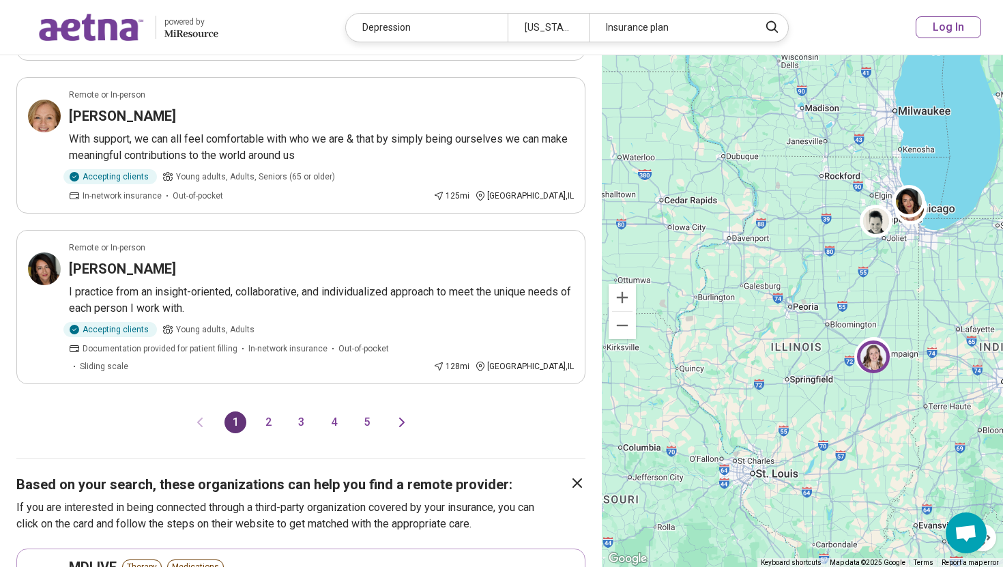
scroll to position [1337, 0]
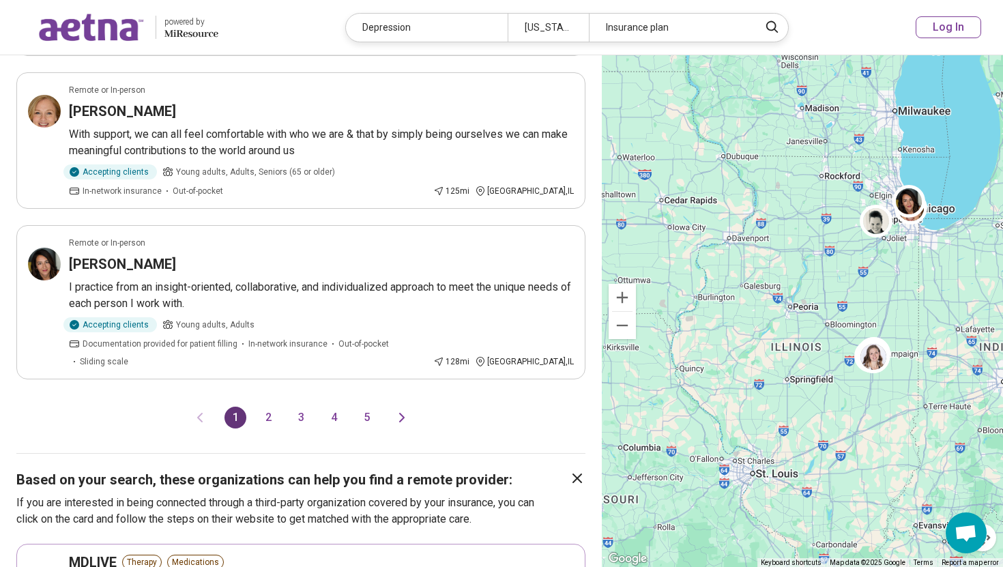
click at [269, 406] on button "2" at bounding box center [268, 417] width 22 height 22
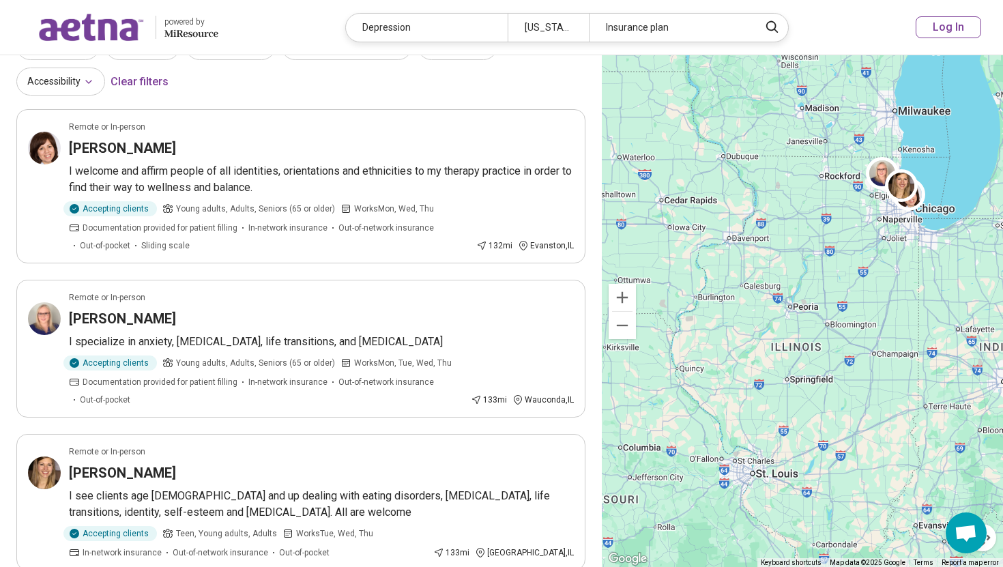
scroll to position [92, 0]
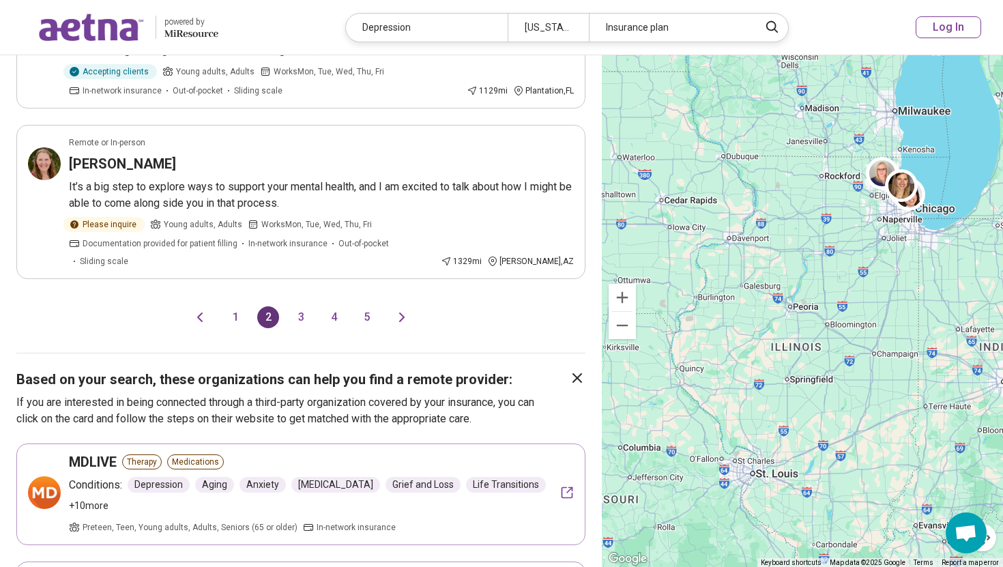
click at [299, 306] on button "3" at bounding box center [301, 317] width 22 height 22
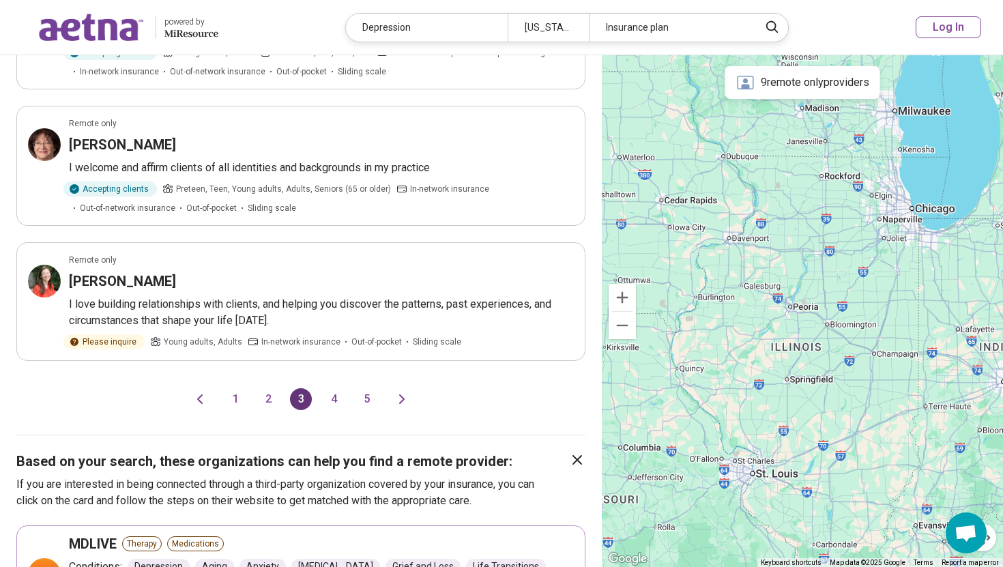
scroll to position [1318, 0]
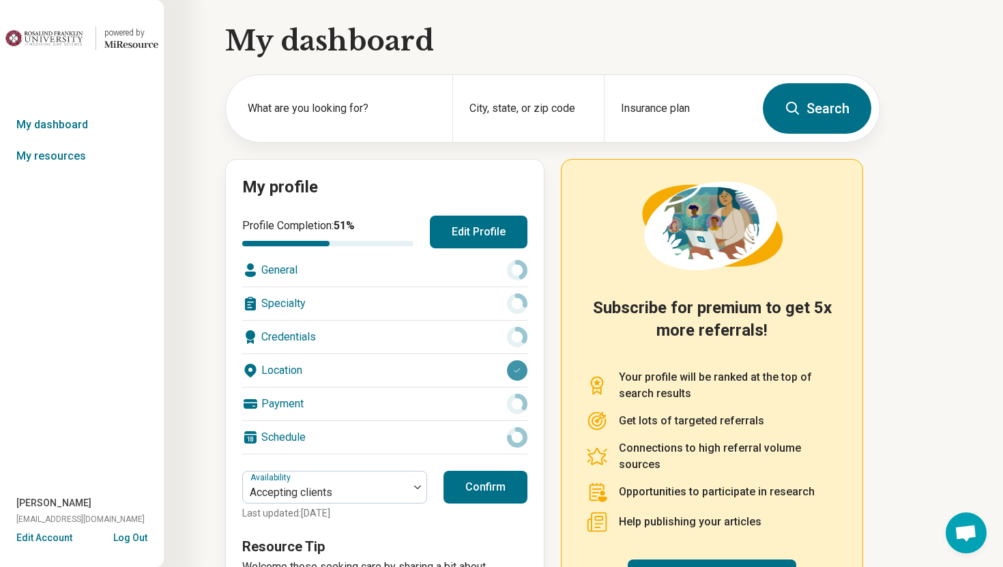
click at [450, 221] on button "Edit Profile" at bounding box center [479, 232] width 98 height 33
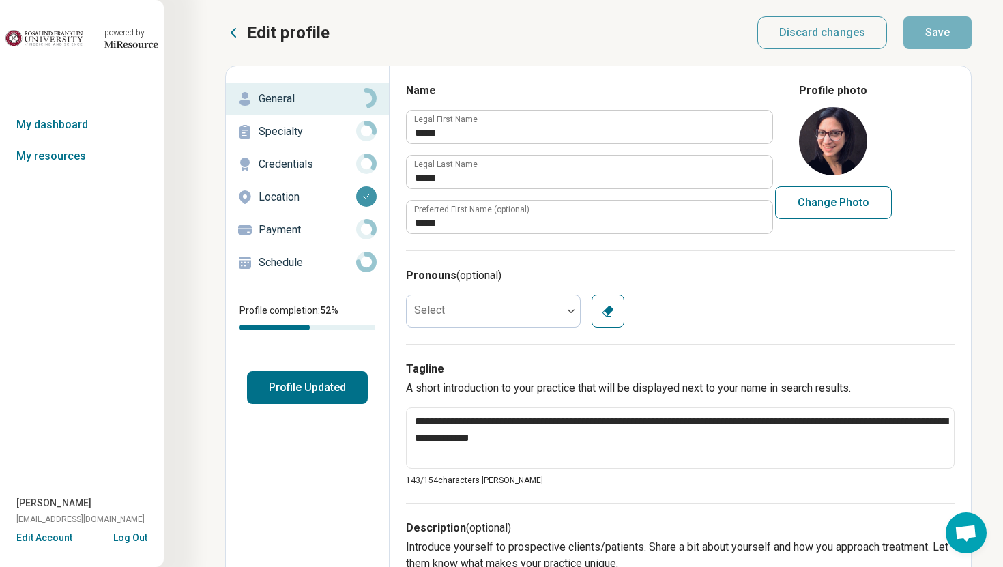
click at [327, 130] on p "Specialty" at bounding box center [307, 131] width 98 height 16
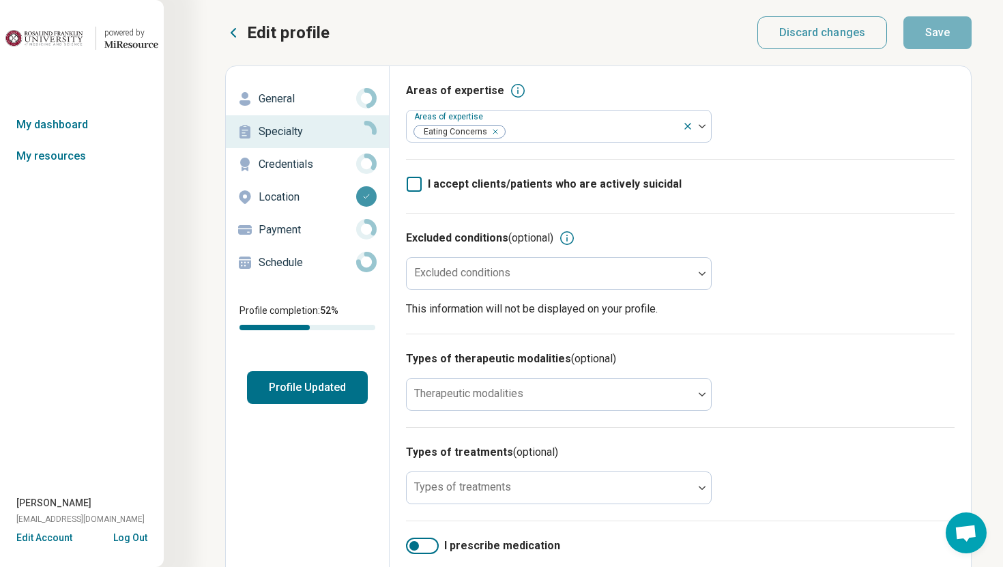
click at [332, 167] on p "Credentials" at bounding box center [307, 164] width 98 height 16
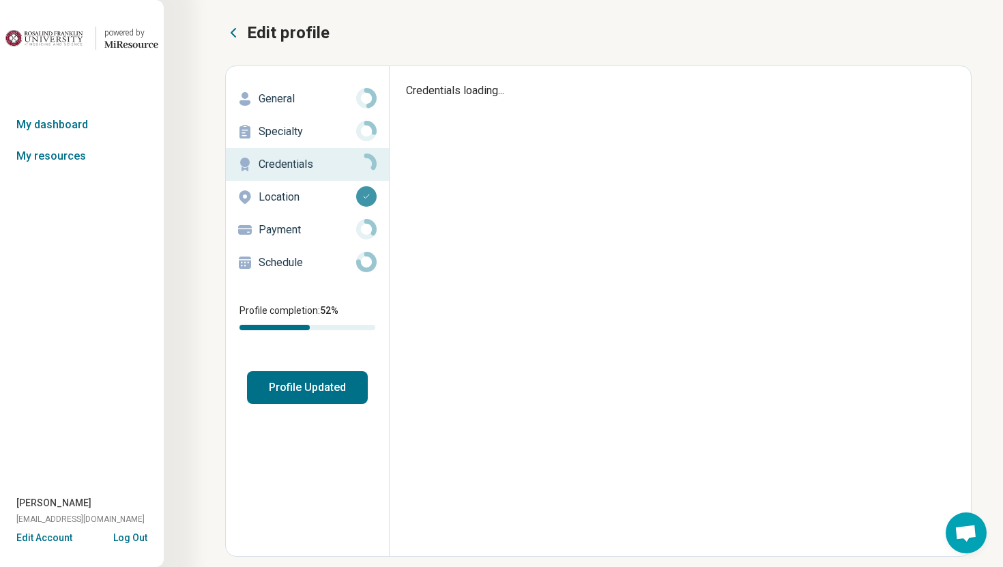
type textarea "*"
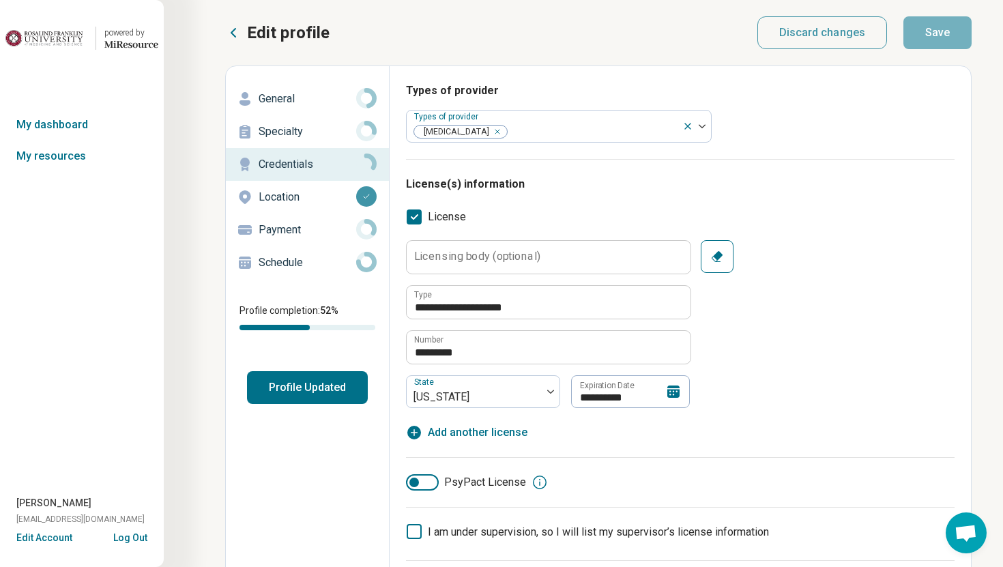
click at [329, 192] on p "Location" at bounding box center [307, 197] width 98 height 16
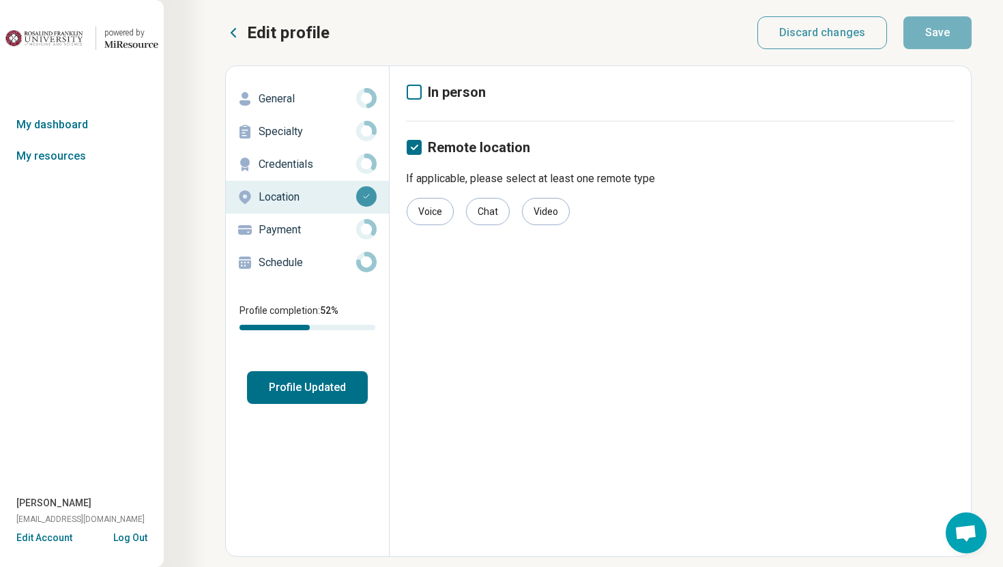
click at [334, 224] on p "Payment" at bounding box center [307, 230] width 98 height 16
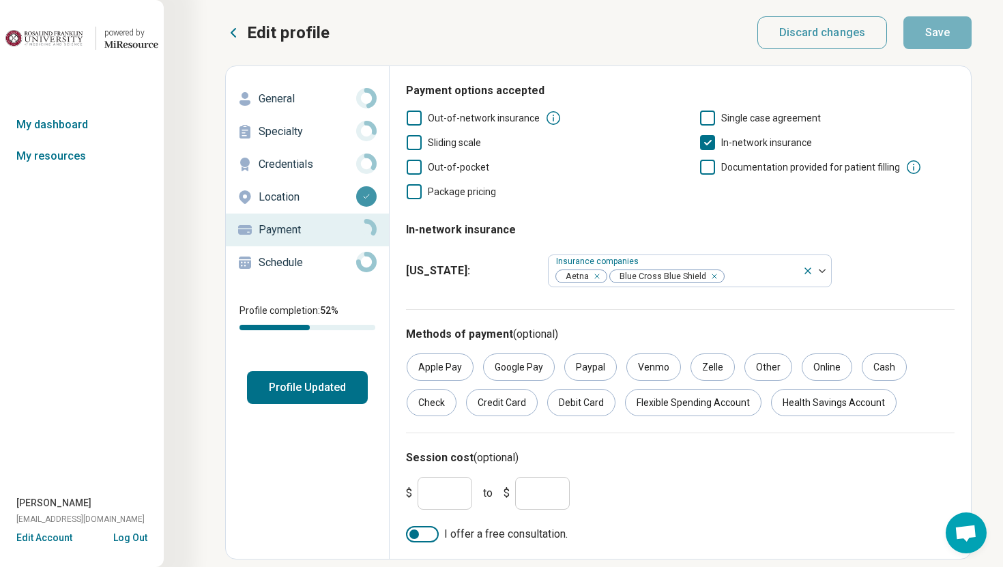
click at [329, 257] on p "Schedule" at bounding box center [307, 262] width 98 height 16
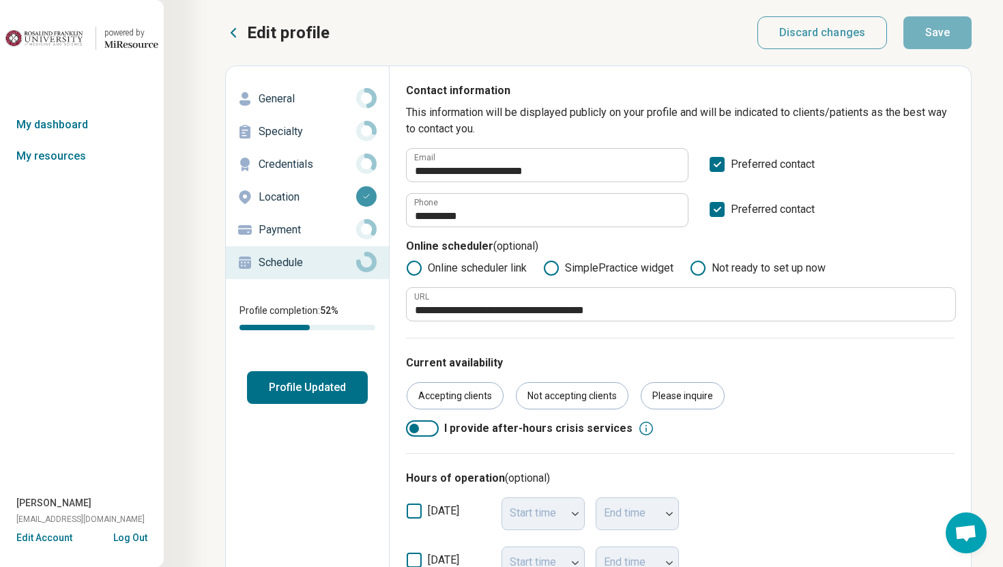
click at [327, 229] on p "Payment" at bounding box center [307, 230] width 98 height 16
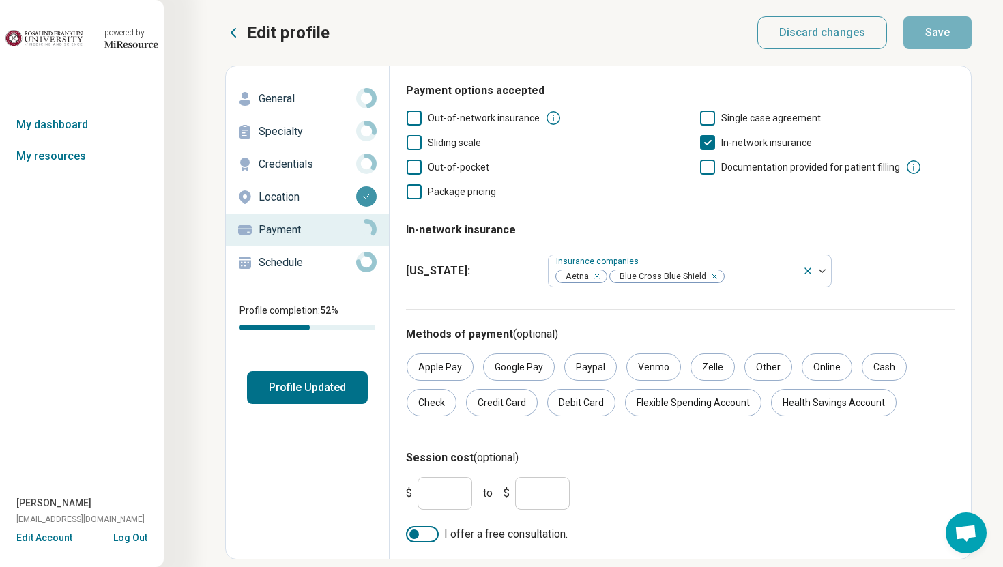
click at [296, 134] on p "Specialty" at bounding box center [307, 131] width 98 height 16
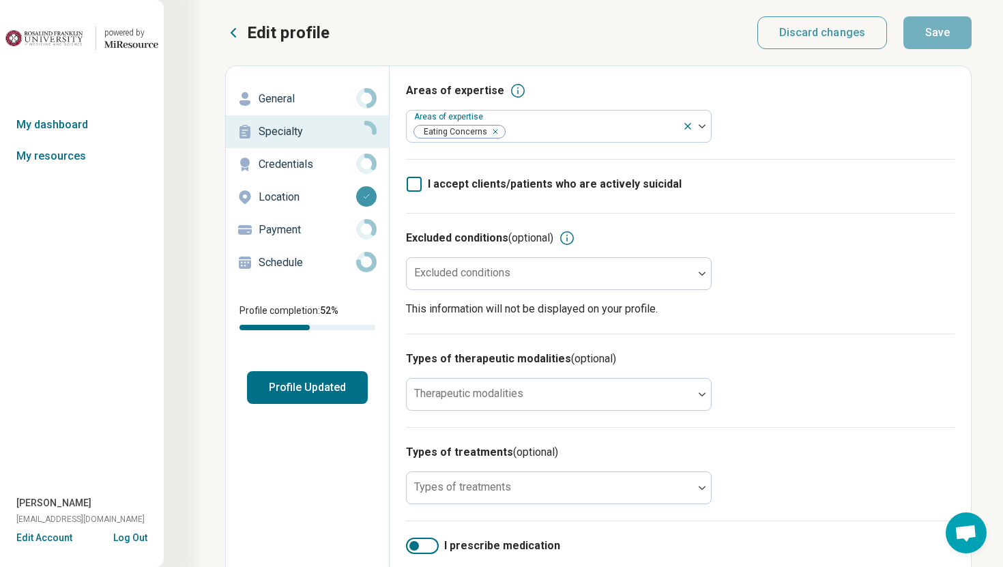
click at [299, 226] on p "Payment" at bounding box center [307, 230] width 98 height 16
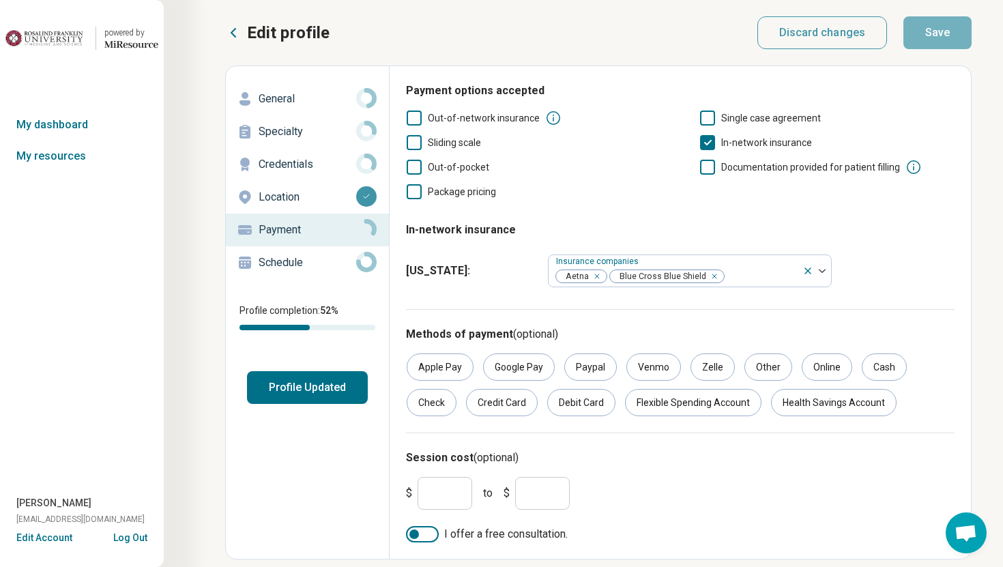
drag, startPoint x: 722, startPoint y: 168, endPoint x: 902, endPoint y: 165, distance: 180.8
click at [903, 165] on div "Documentation provided for patient filling" at bounding box center [826, 167] width 255 height 16
drag, startPoint x: 899, startPoint y: 167, endPoint x: 768, endPoint y: 165, distance: 131.0
click at [768, 164] on div "Documentation provided for patient filling" at bounding box center [826, 167] width 255 height 16
click at [758, 166] on span "Documentation provided for patient filling" at bounding box center [810, 167] width 179 height 11
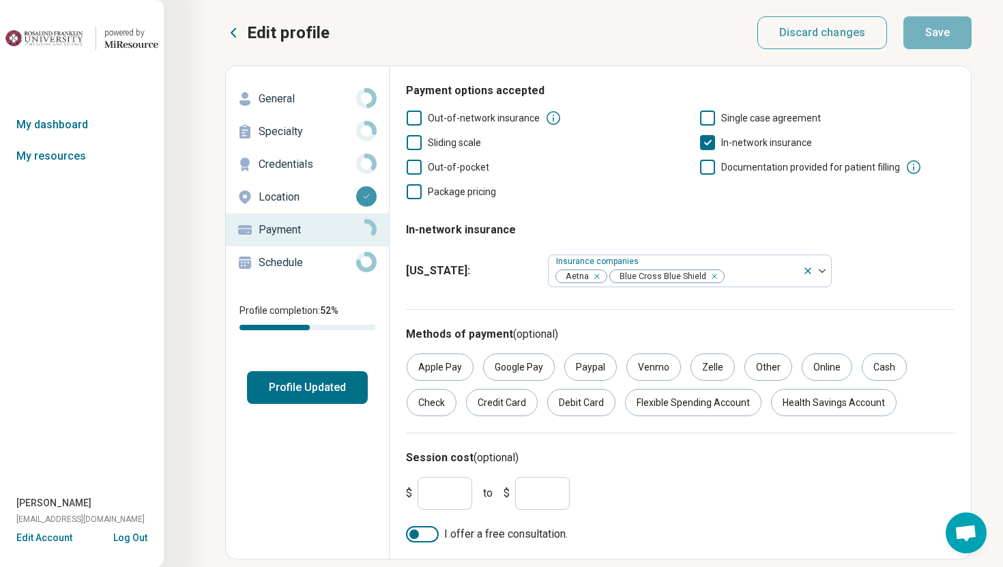
click at [758, 166] on span "Documentation provided for patient filling" at bounding box center [810, 167] width 179 height 11
click at [707, 168] on polyline at bounding box center [708, 167] width 6 height 4
click at [143, 539] on button "Log Out" at bounding box center [130, 536] width 34 height 11
